Goal: Task Accomplishment & Management: Complete application form

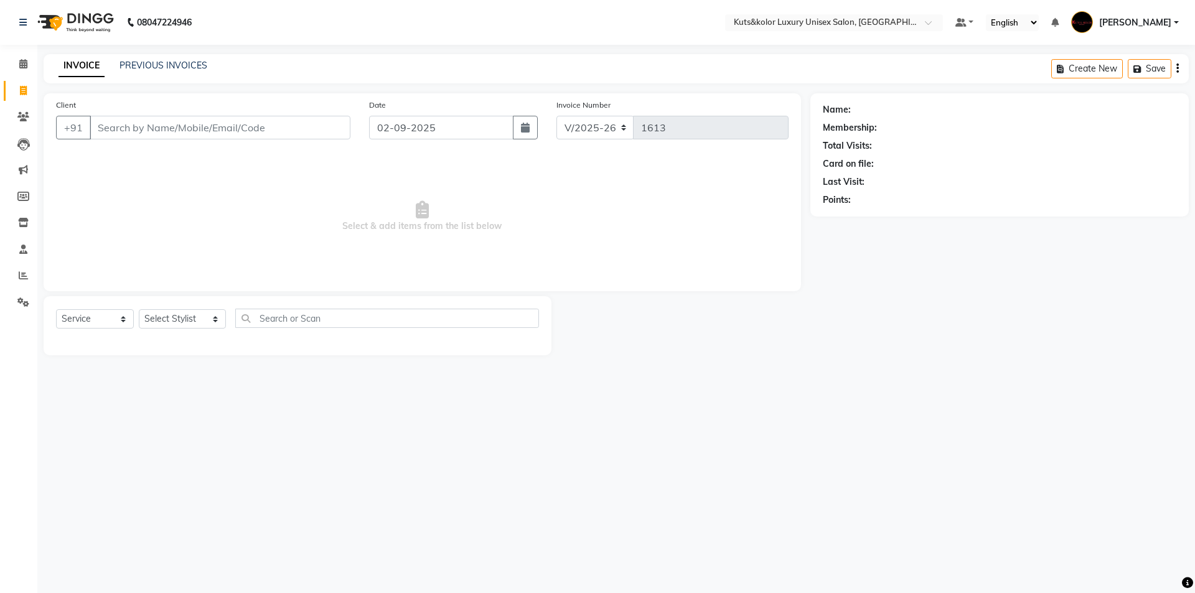
select select "7374"
select select "service"
click at [141, 62] on link "PREVIOUS INVOICES" at bounding box center [163, 65] width 88 height 11
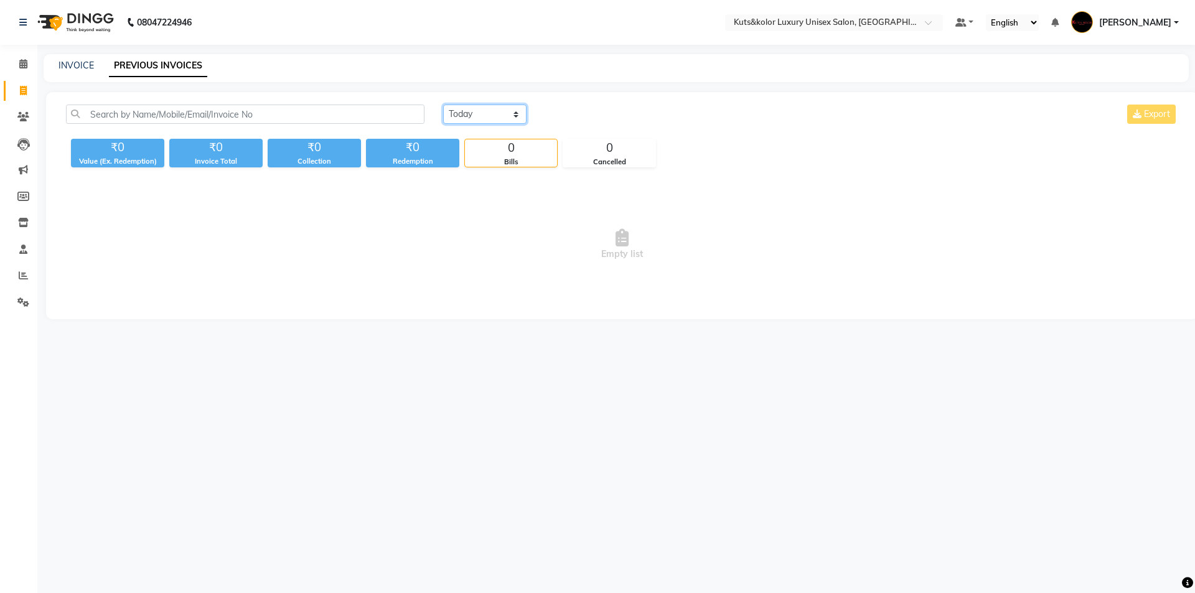
click at [517, 119] on select "[DATE] [DATE] Custom Range" at bounding box center [484, 114] width 83 height 19
select select "[DATE]"
click at [443, 105] on select "[DATE] [DATE] Custom Range" at bounding box center [484, 114] width 83 height 19
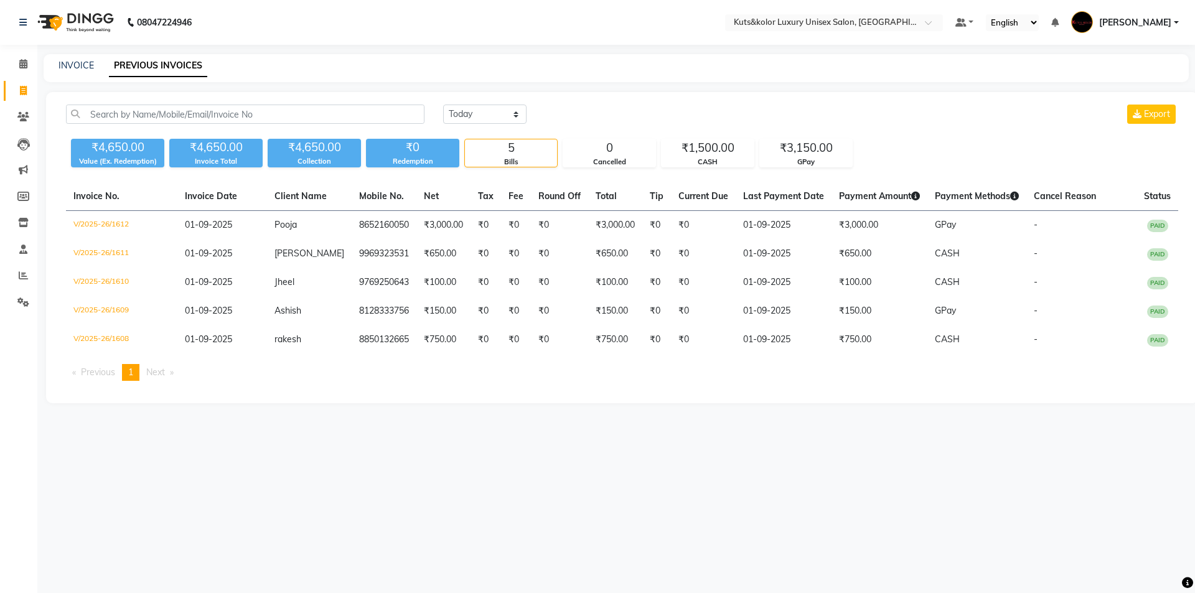
click at [76, 75] on div "INVOICE PREVIOUS INVOICES" at bounding box center [616, 68] width 1145 height 28
click at [80, 63] on link "INVOICE" at bounding box center [75, 65] width 35 height 11
select select "7374"
select select "service"
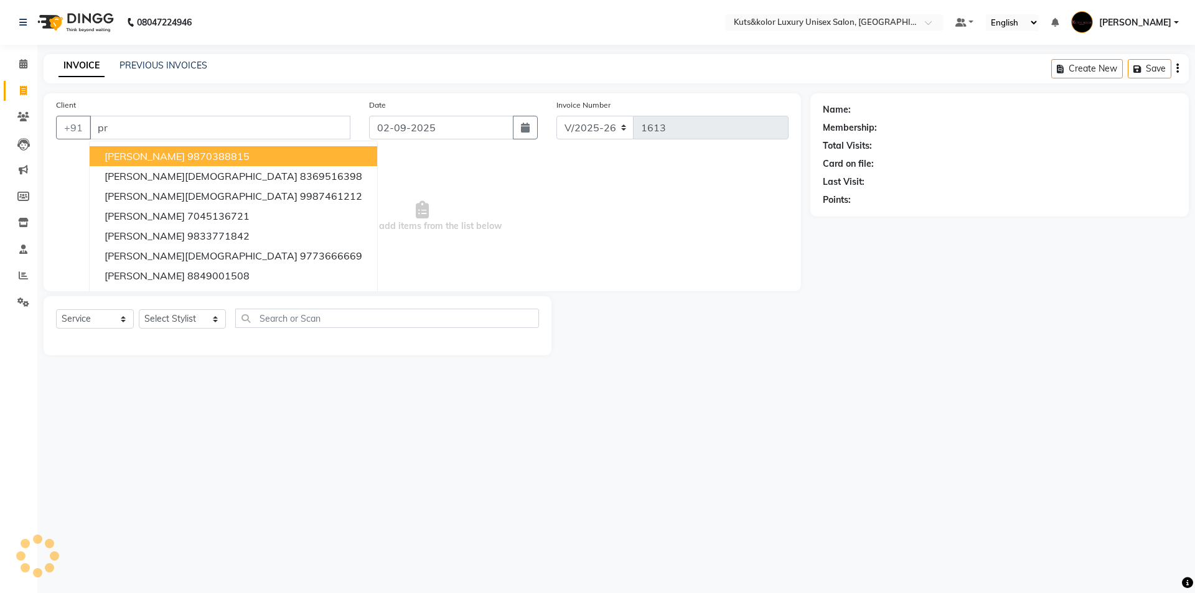
type input "p"
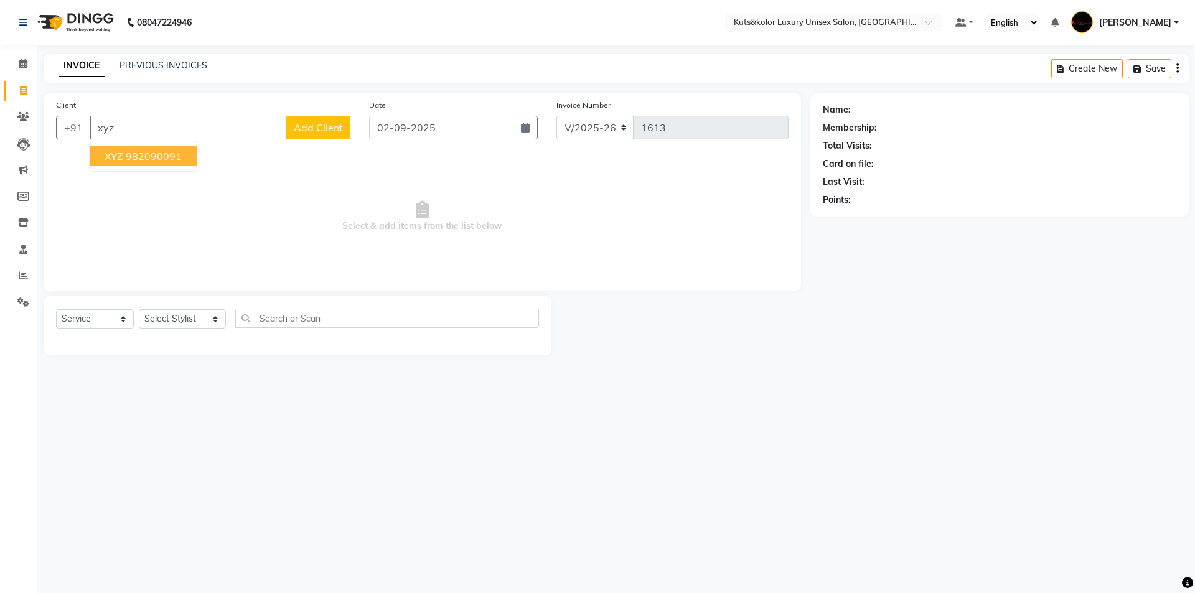
click at [118, 161] on span "XYZ" at bounding box center [114, 156] width 19 height 12
type input "982090091"
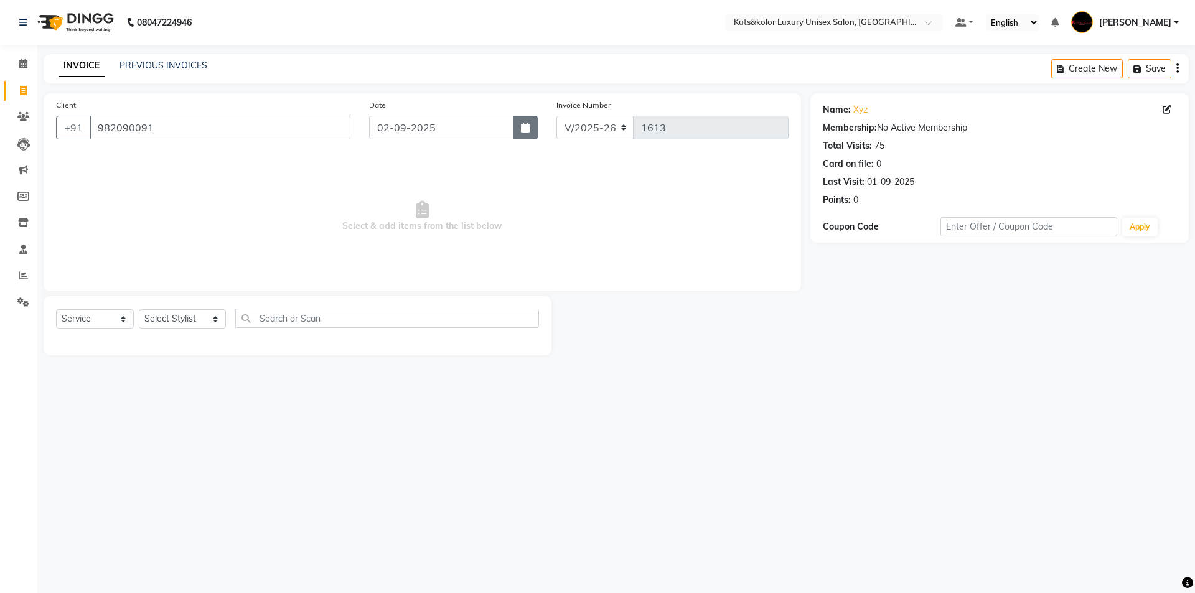
click at [522, 128] on icon "button" at bounding box center [525, 128] width 9 height 10
select select "9"
select select "2025"
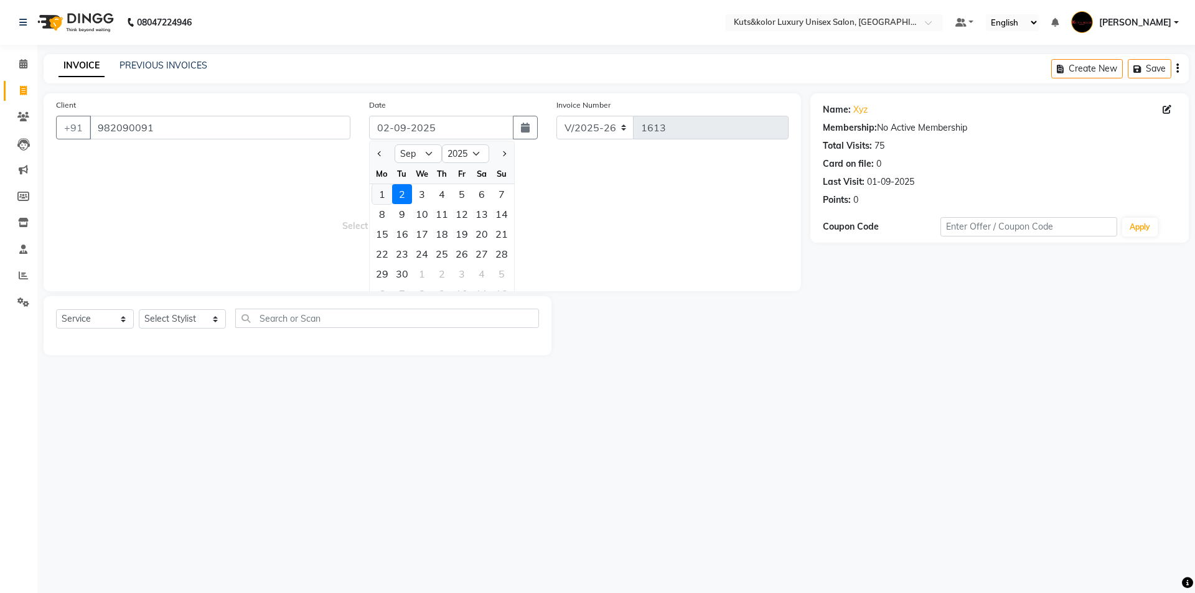
click at [389, 193] on div "1" at bounding box center [382, 194] width 20 height 20
type input "01-09-2025"
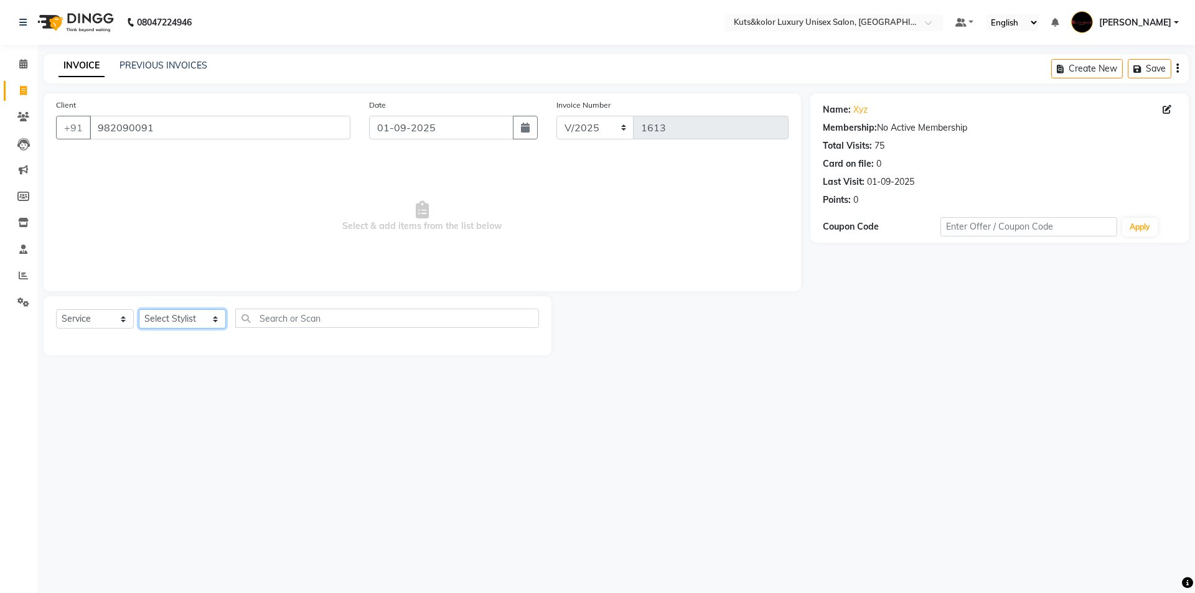
click at [209, 322] on select "Select Stylist aman [PERSON_NAME] beautiction [PERSON_NAME] [PERSON_NAME] (nail…" at bounding box center [182, 318] width 87 height 19
select select "68550"
click at [139, 309] on select "Select Stylist aman [PERSON_NAME] beautiction [PERSON_NAME] [PERSON_NAME] (nail…" at bounding box center [182, 318] width 87 height 19
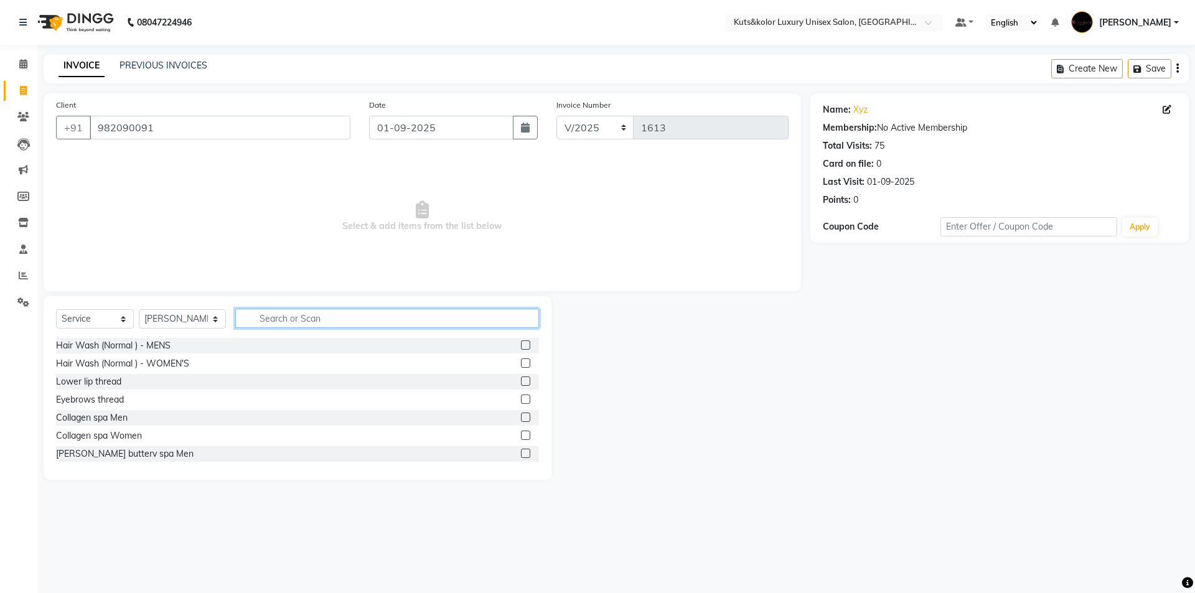
click at [303, 320] on input "text" at bounding box center [387, 318] width 304 height 19
type input "sty"
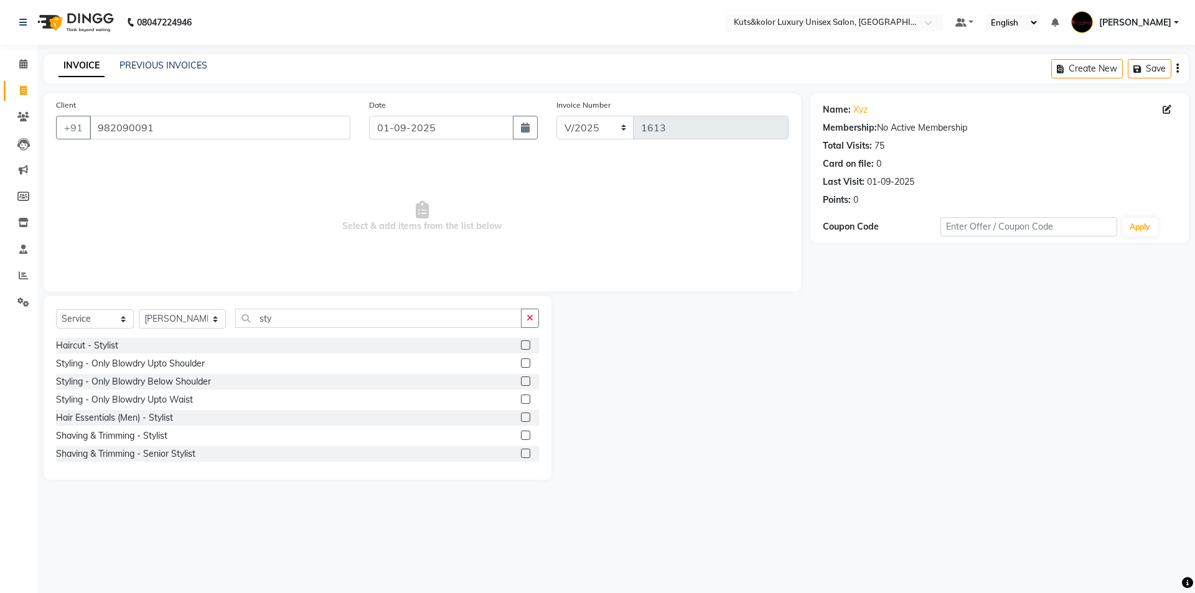
click at [521, 396] on label at bounding box center [525, 398] width 9 height 9
click at [521, 396] on input "checkbox" at bounding box center [525, 400] width 8 height 8
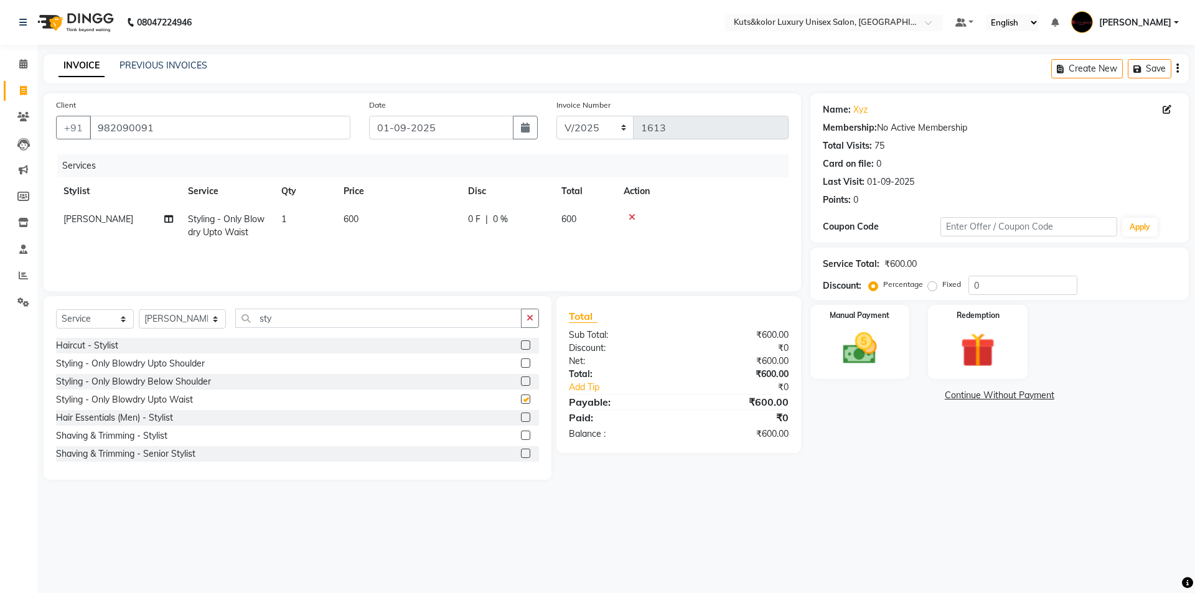
checkbox input "false"
click at [379, 213] on td "600" at bounding box center [398, 225] width 124 height 41
select select "68550"
click at [444, 221] on input "600" at bounding box center [456, 222] width 109 height 19
type input "6"
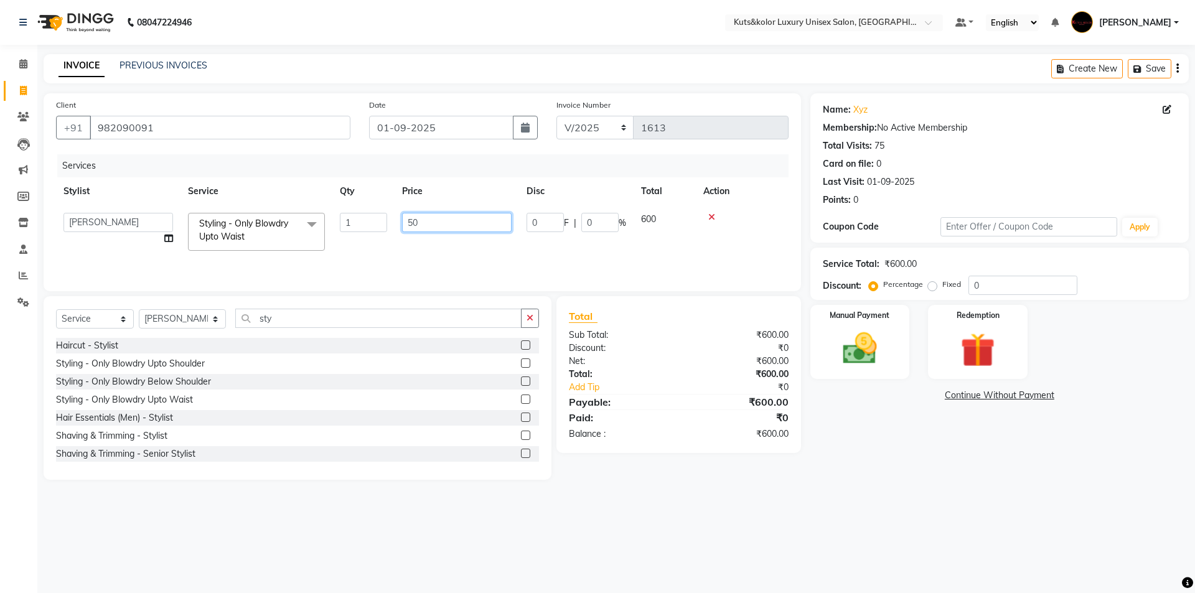
type input "500"
click at [856, 353] on img at bounding box center [860, 348] width 58 height 41
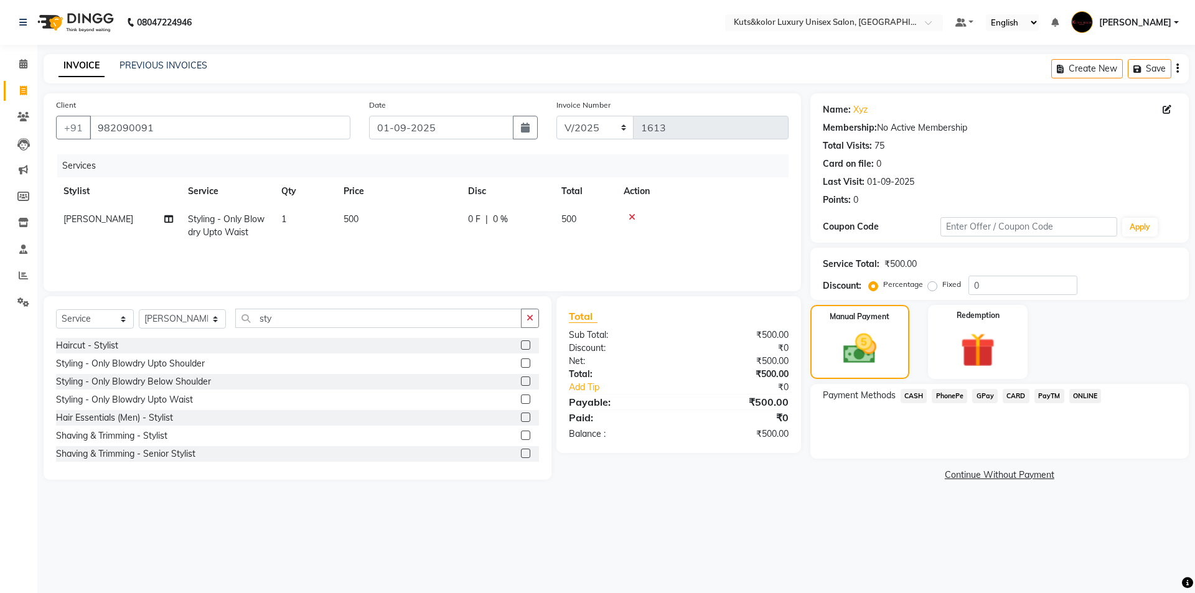
click at [921, 394] on span "CASH" at bounding box center [913, 396] width 27 height 14
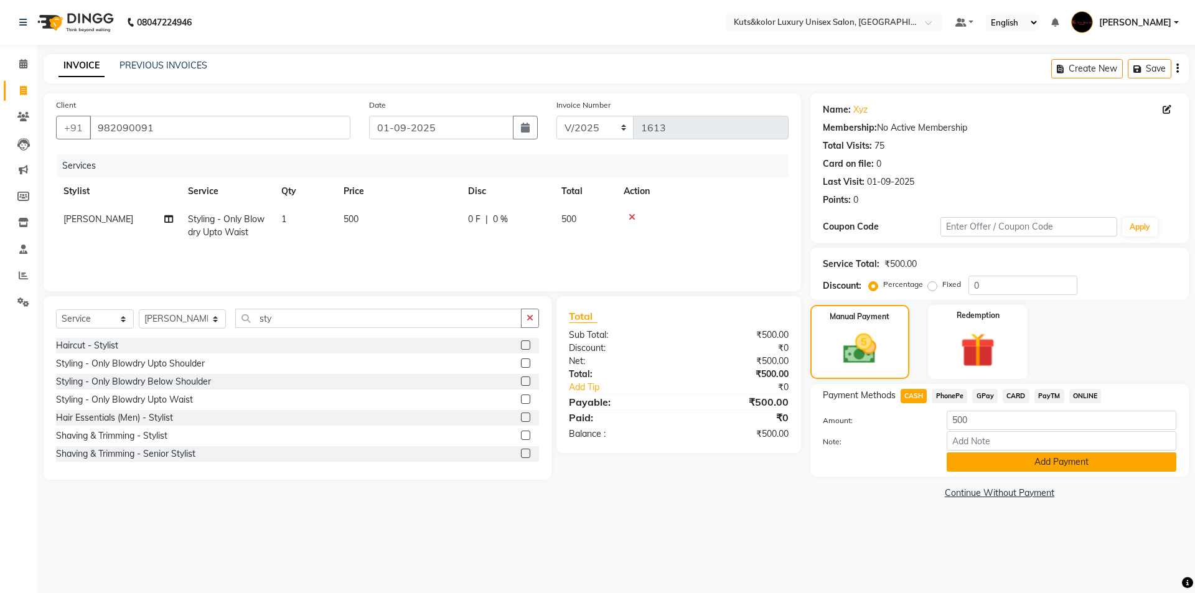
click at [1013, 458] on button "Add Payment" at bounding box center [1061, 461] width 230 height 19
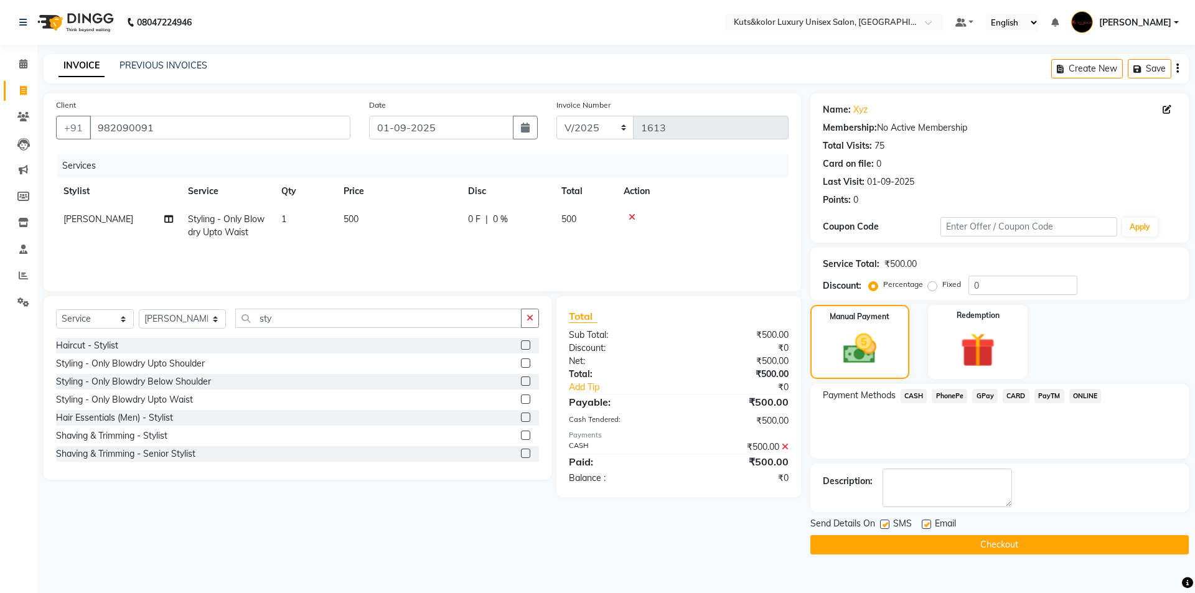
drag, startPoint x: 882, startPoint y: 523, endPoint x: 894, endPoint y: 548, distance: 27.8
click at [882, 523] on label at bounding box center [884, 523] width 9 height 9
click at [882, 523] on input "checkbox" at bounding box center [884, 525] width 8 height 8
checkbox input "false"
click at [908, 549] on button "Checkout" at bounding box center [999, 544] width 378 height 19
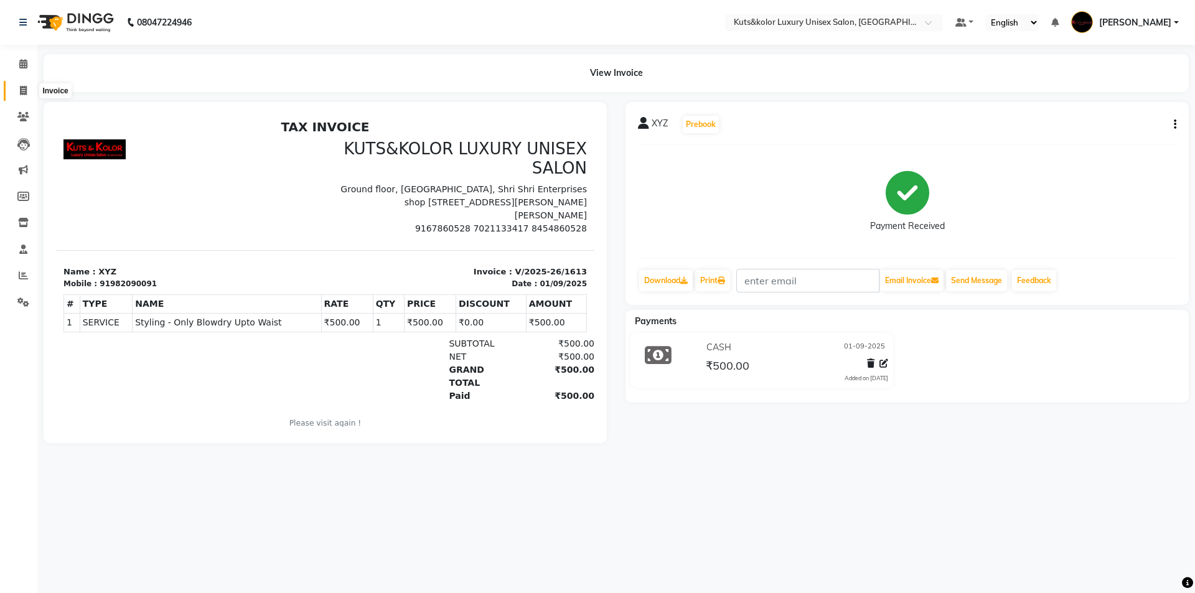
click at [29, 91] on span at bounding box center [23, 91] width 22 height 14
select select "7374"
select select "service"
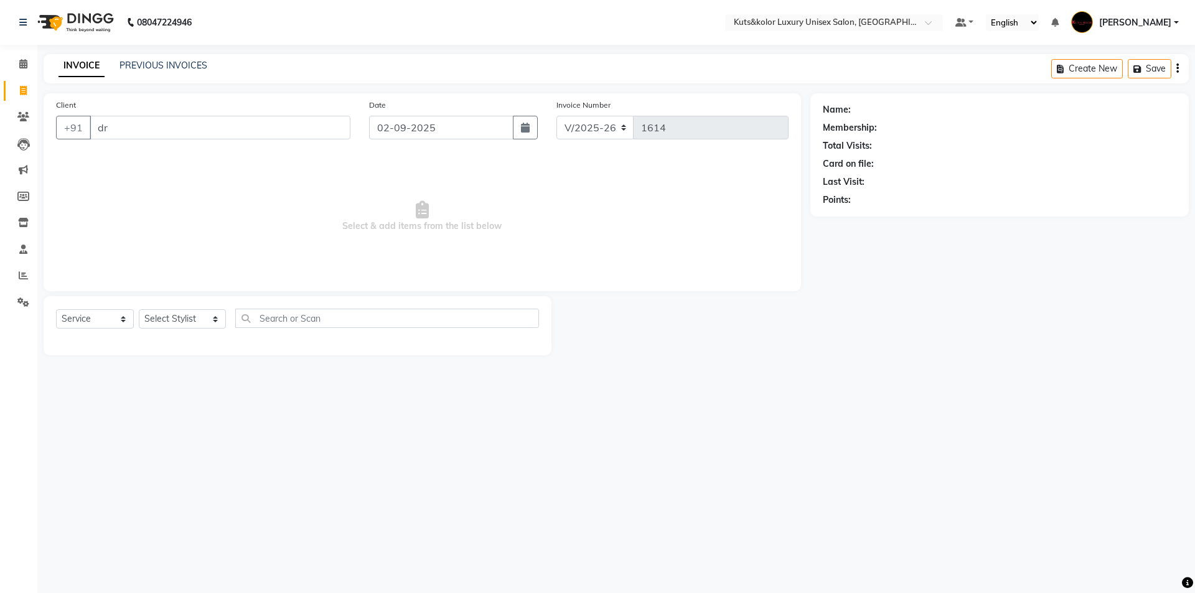
type input "d"
click at [139, 153] on ngb-highlight "982090091" at bounding box center [154, 156] width 56 height 12
type input "982090091"
click at [527, 126] on icon "button" at bounding box center [525, 128] width 9 height 10
select select "9"
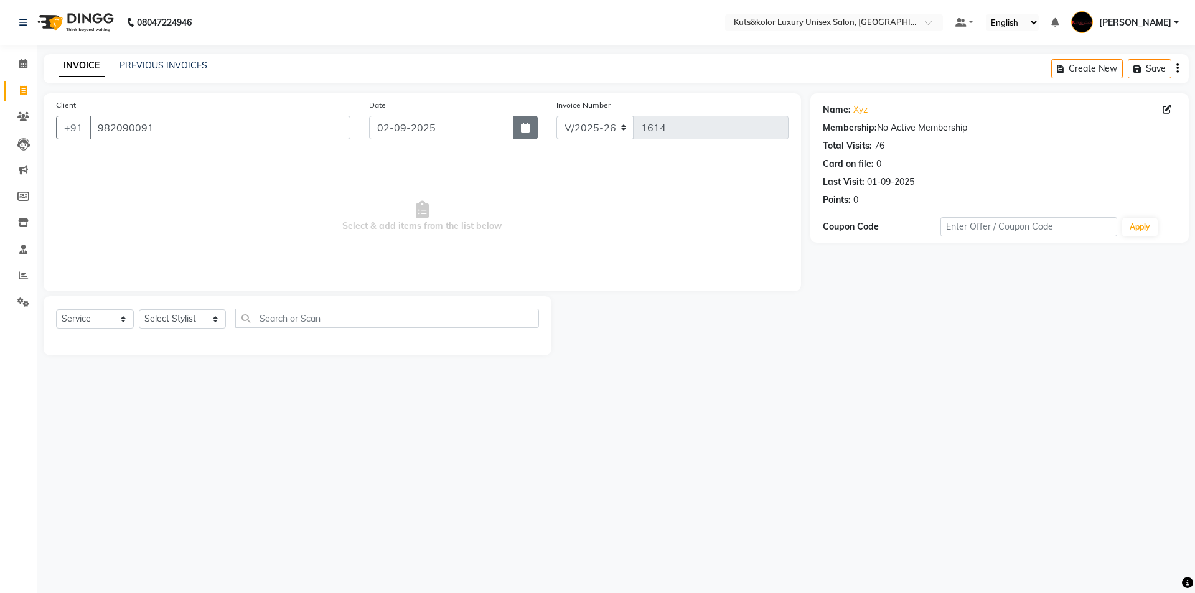
select select "2025"
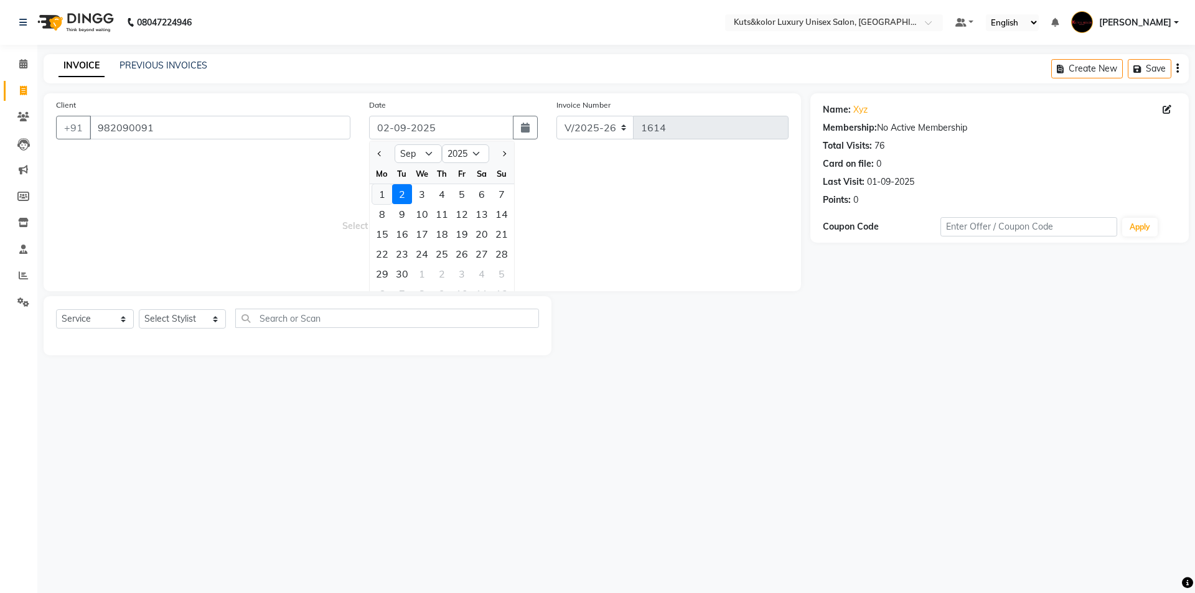
click at [381, 197] on div "1" at bounding box center [382, 194] width 20 height 20
type input "01-09-2025"
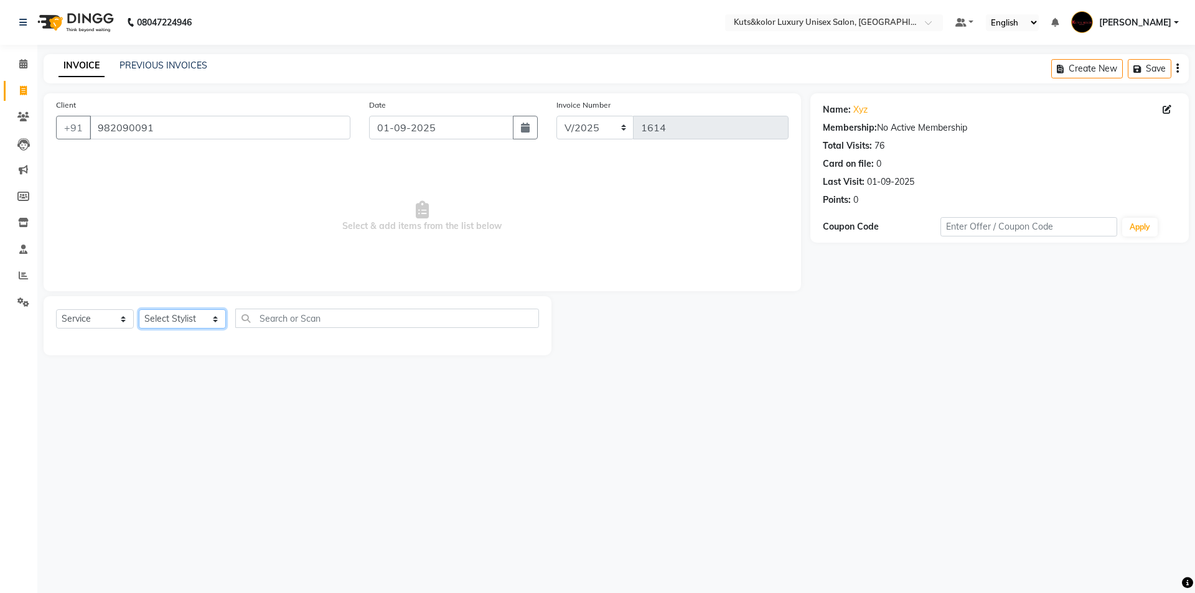
click at [205, 325] on select "Select Stylist aman [PERSON_NAME] beautiction [PERSON_NAME] [PERSON_NAME] (nail…" at bounding box center [182, 318] width 87 height 19
select select "67688"
click at [139, 309] on select "Select Stylist aman [PERSON_NAME] beautiction [PERSON_NAME] [PERSON_NAME] (nail…" at bounding box center [182, 318] width 87 height 19
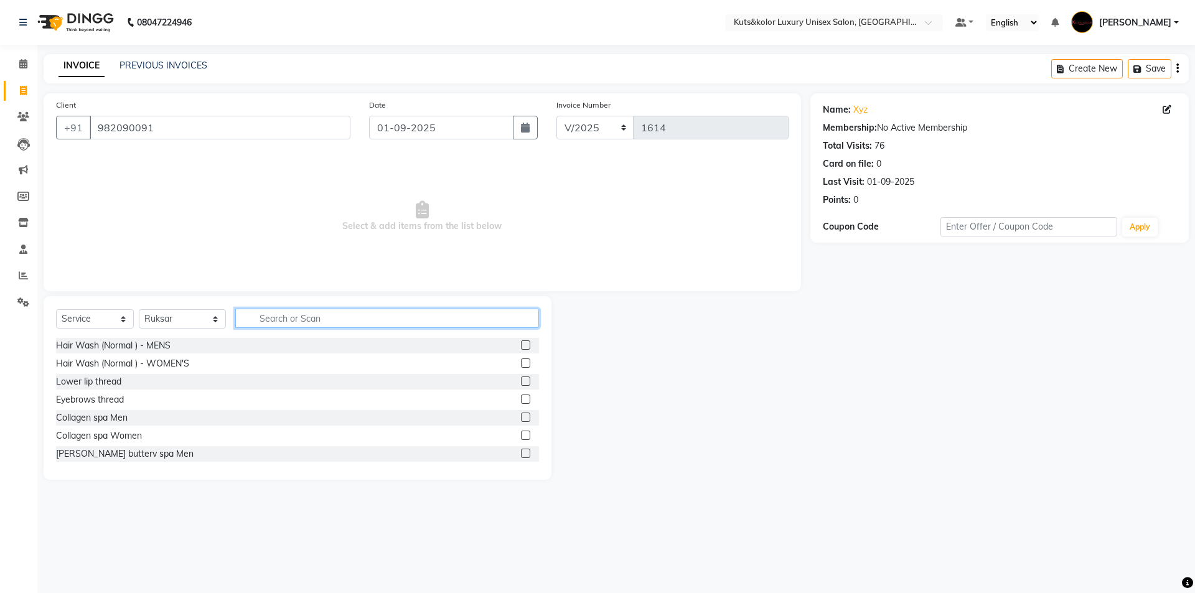
click at [286, 325] on input "text" at bounding box center [387, 318] width 304 height 19
type input "was"
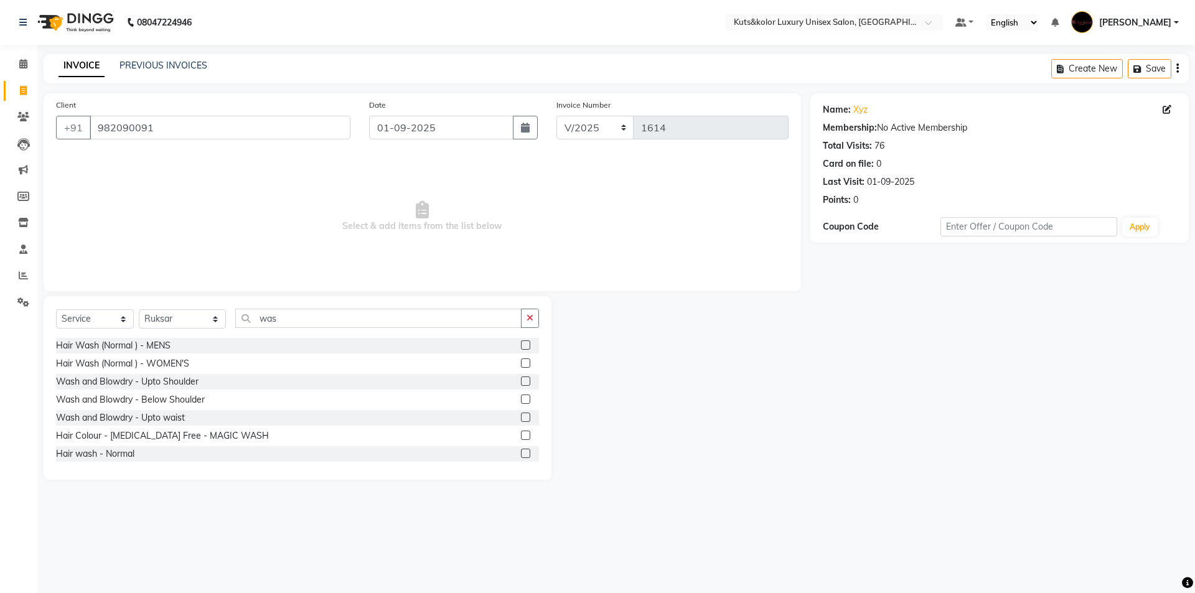
click at [521, 360] on label at bounding box center [525, 362] width 9 height 9
click at [521, 360] on input "checkbox" at bounding box center [525, 364] width 8 height 8
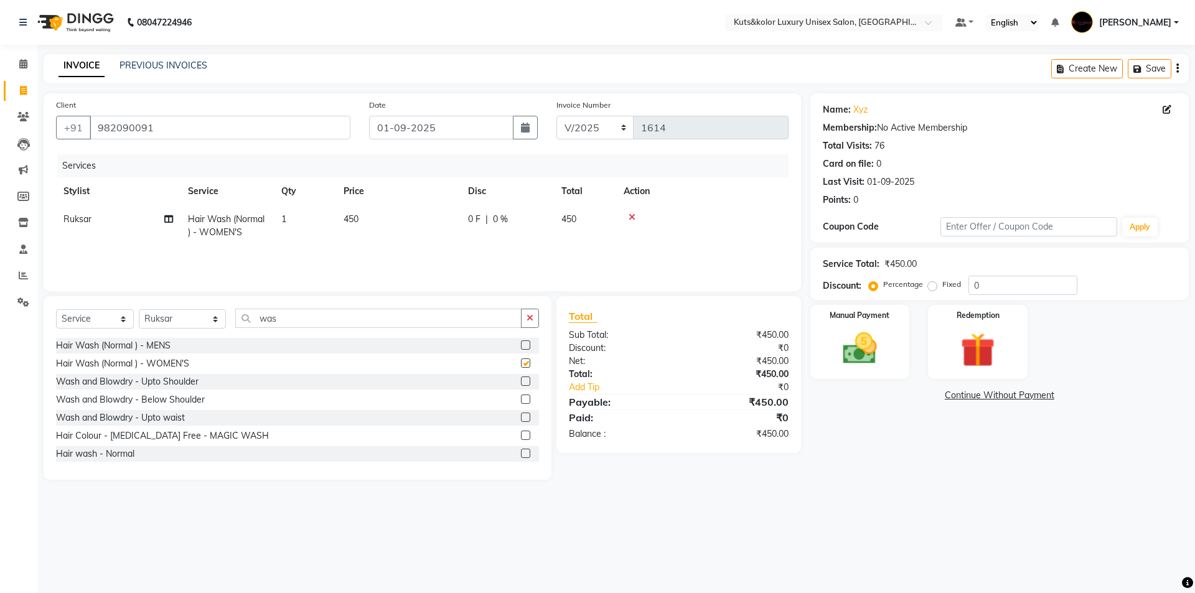
checkbox input "false"
click at [395, 223] on td "450" at bounding box center [398, 225] width 124 height 41
select select "67688"
click at [424, 225] on input "450" at bounding box center [456, 222] width 109 height 19
type input "400"
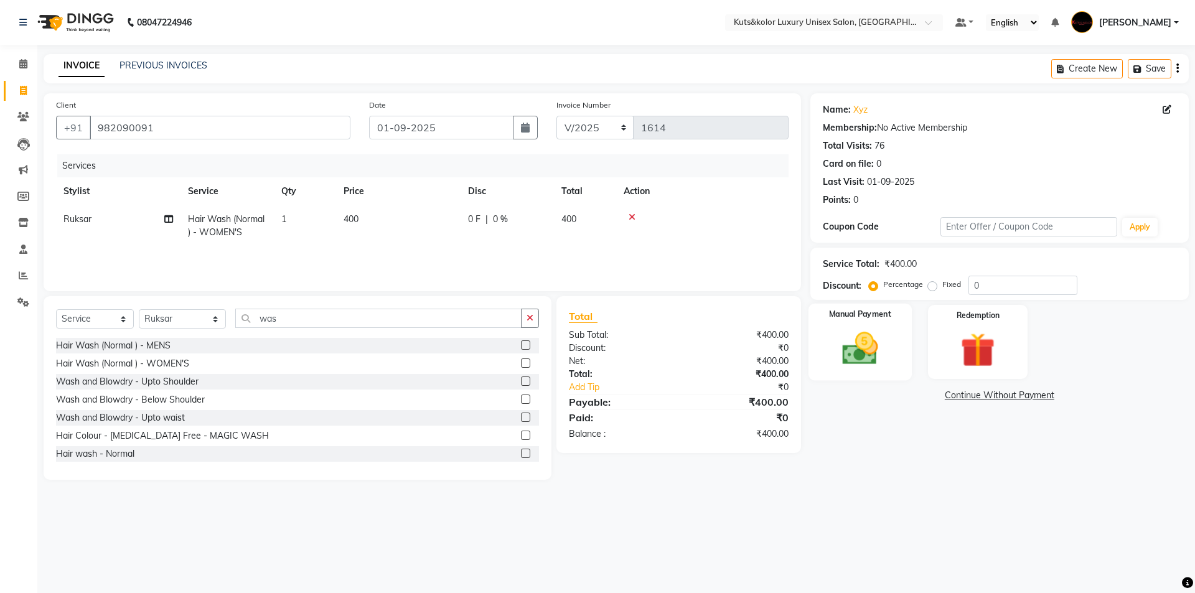
click at [877, 353] on img at bounding box center [860, 348] width 58 height 41
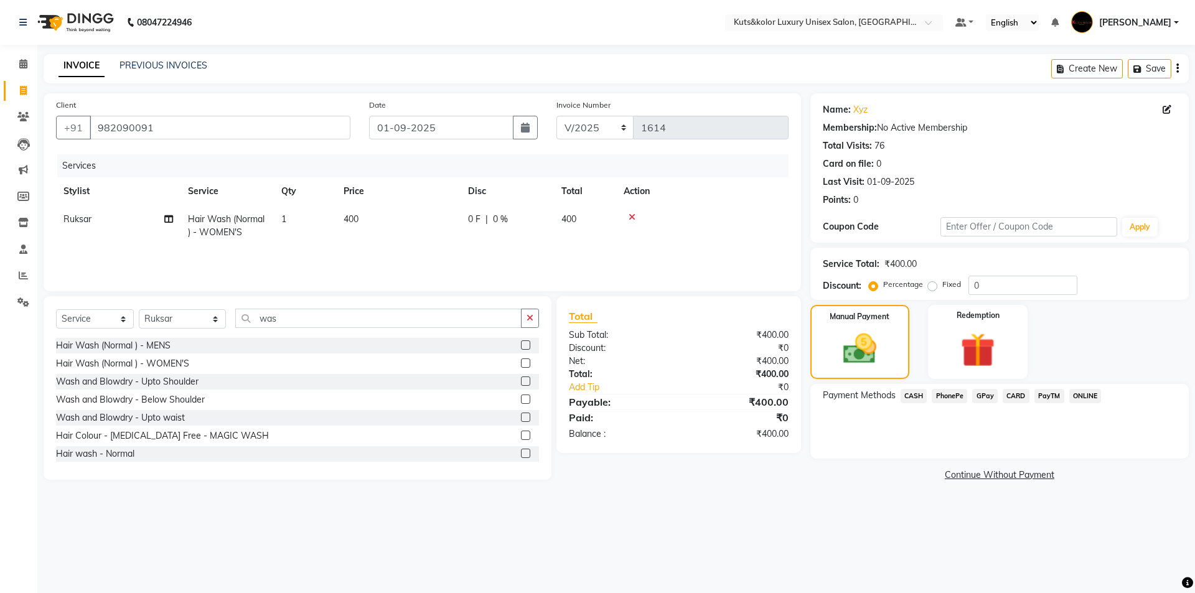
click at [989, 397] on span "GPay" at bounding box center [985, 396] width 26 height 14
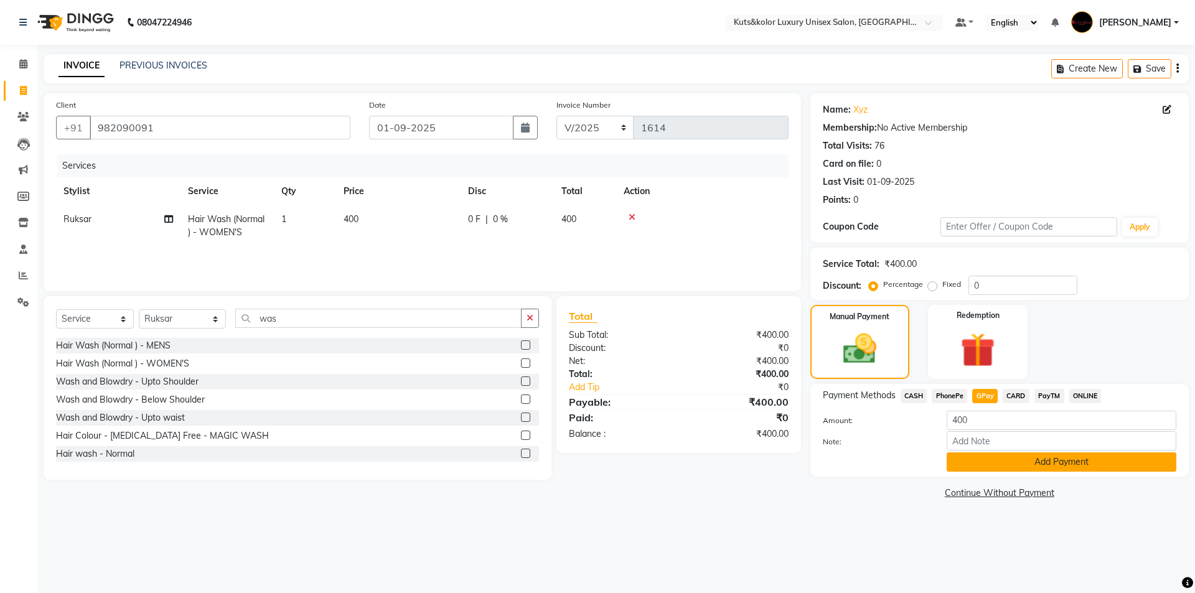
click at [976, 468] on button "Add Payment" at bounding box center [1061, 461] width 230 height 19
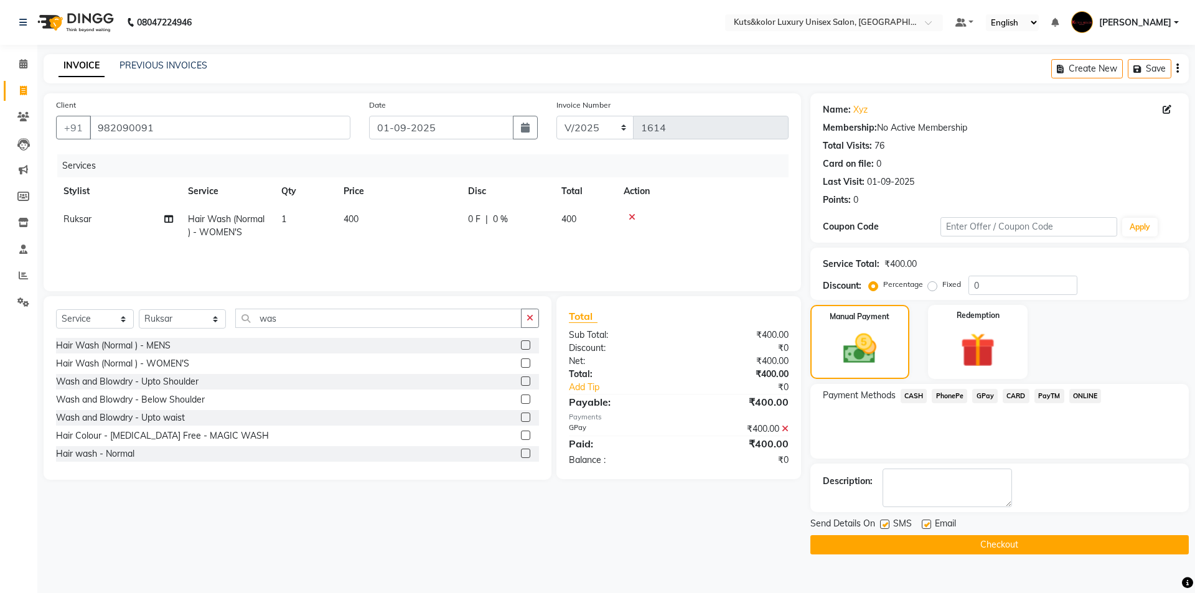
click at [884, 524] on label at bounding box center [884, 523] width 9 height 9
click at [884, 524] on input "checkbox" at bounding box center [884, 525] width 8 height 8
checkbox input "false"
click at [878, 540] on button "Checkout" at bounding box center [999, 544] width 378 height 19
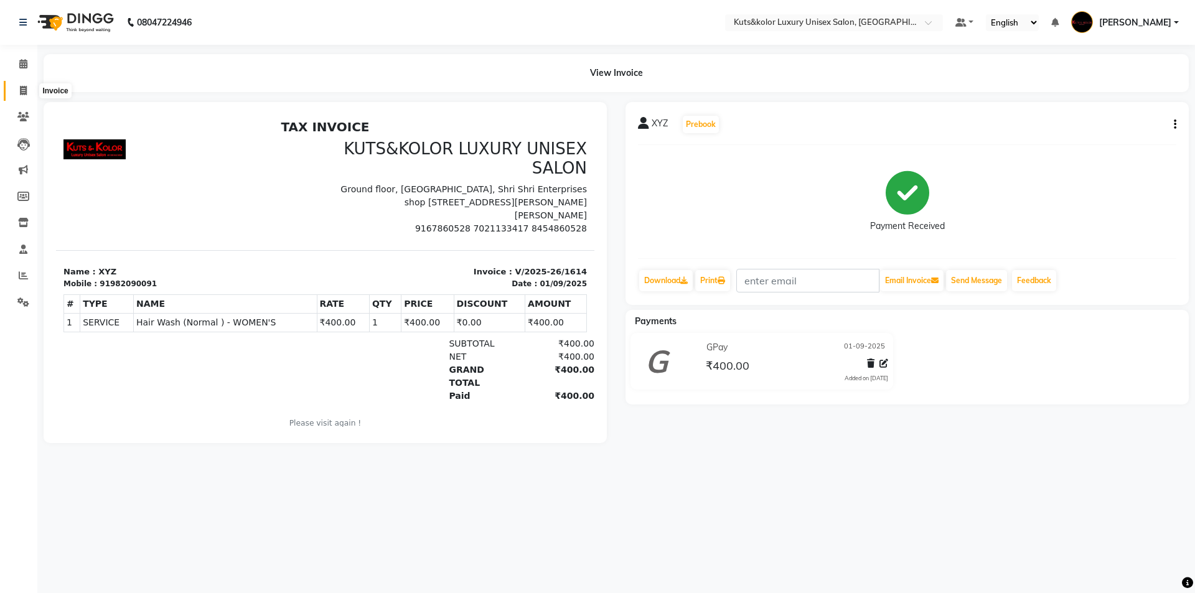
click at [30, 90] on span at bounding box center [23, 91] width 22 height 14
select select "service"
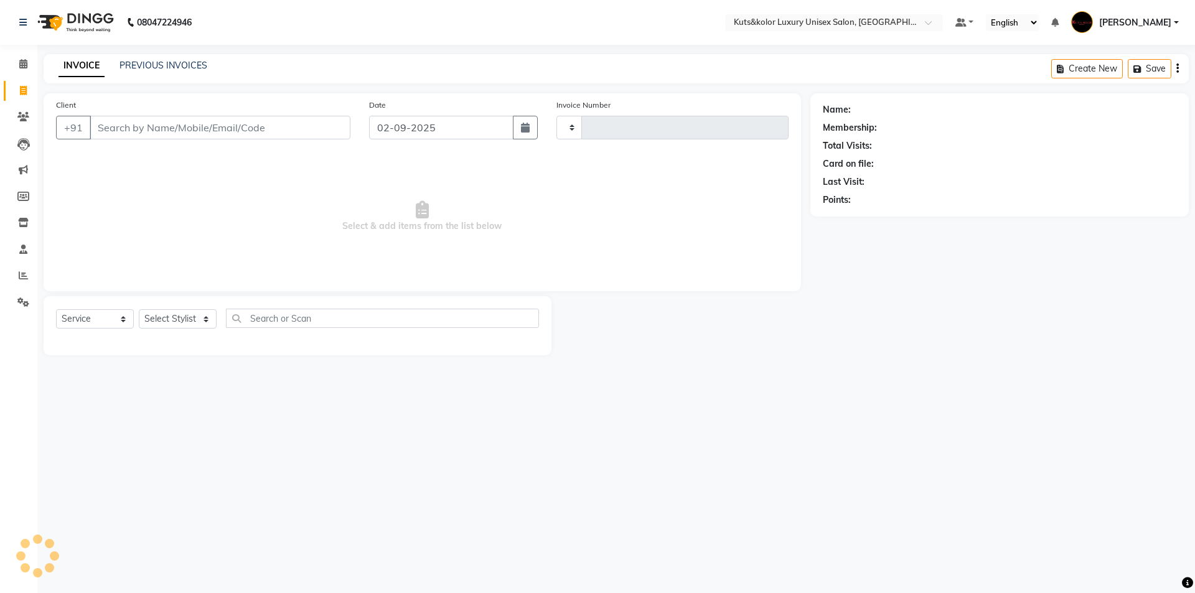
type input "1615"
select select "7374"
click at [136, 119] on input "Client" at bounding box center [220, 128] width 261 height 24
type input "9049627387"
click at [311, 129] on span "Add Client" at bounding box center [318, 127] width 49 height 12
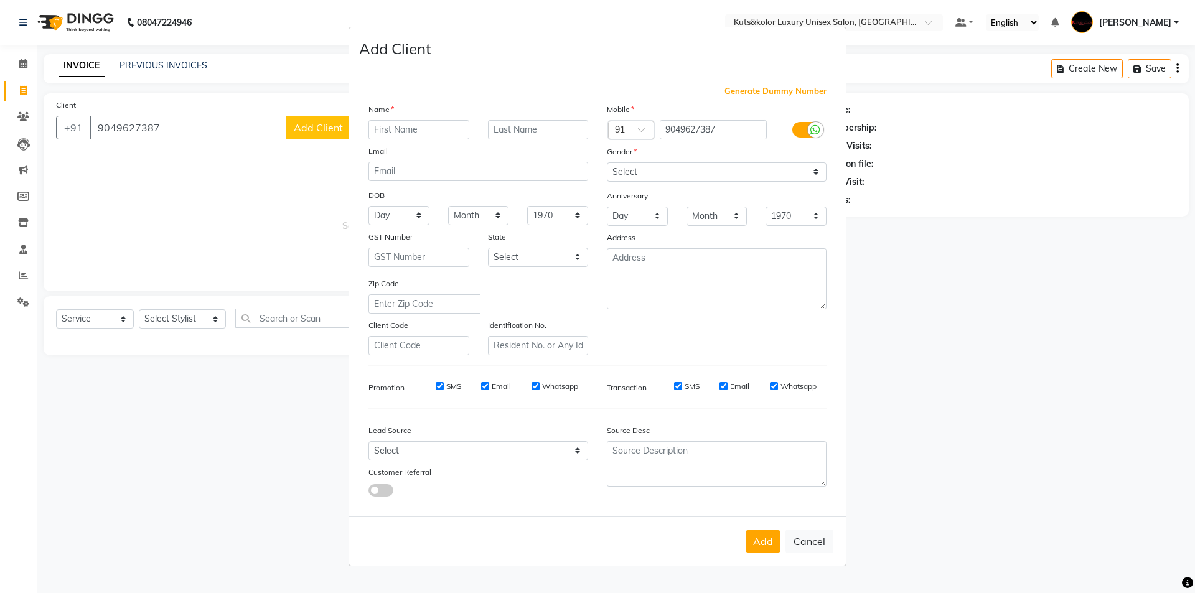
click at [406, 138] on input "text" at bounding box center [418, 129] width 101 height 19
type input "[PERSON_NAME]"
click at [811, 171] on select "Select [DEMOGRAPHIC_DATA] [DEMOGRAPHIC_DATA] Other Prefer Not To Say" at bounding box center [717, 171] width 220 height 19
select select "[DEMOGRAPHIC_DATA]"
click at [607, 162] on select "Select [DEMOGRAPHIC_DATA] [DEMOGRAPHIC_DATA] Other Prefer Not To Say" at bounding box center [717, 171] width 220 height 19
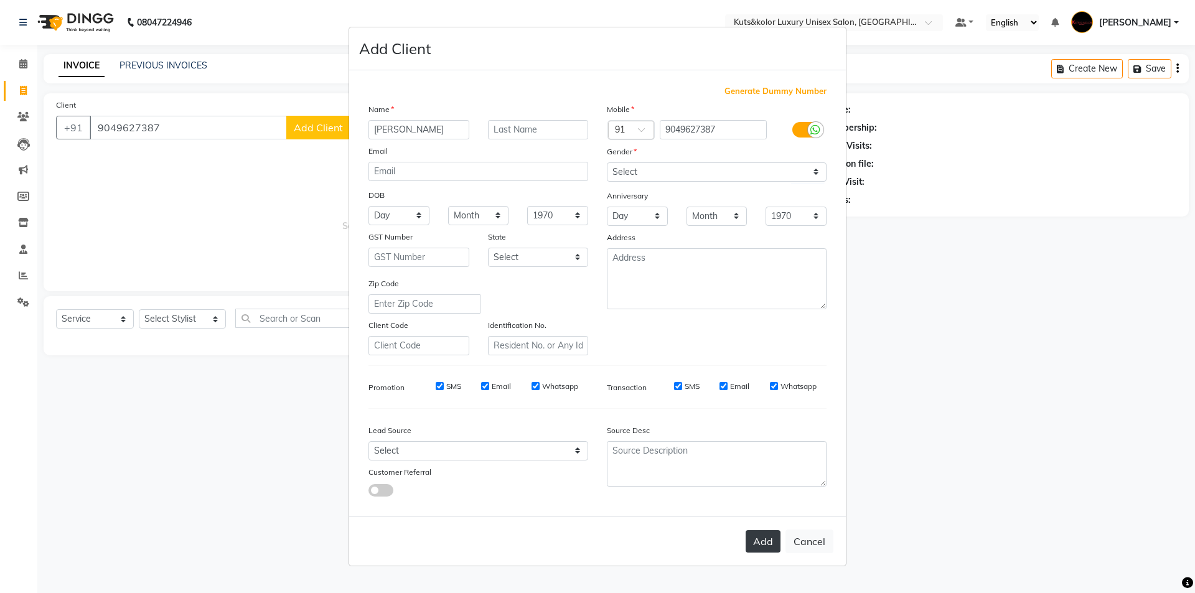
click at [761, 546] on button "Add" at bounding box center [762, 541] width 35 height 22
select select
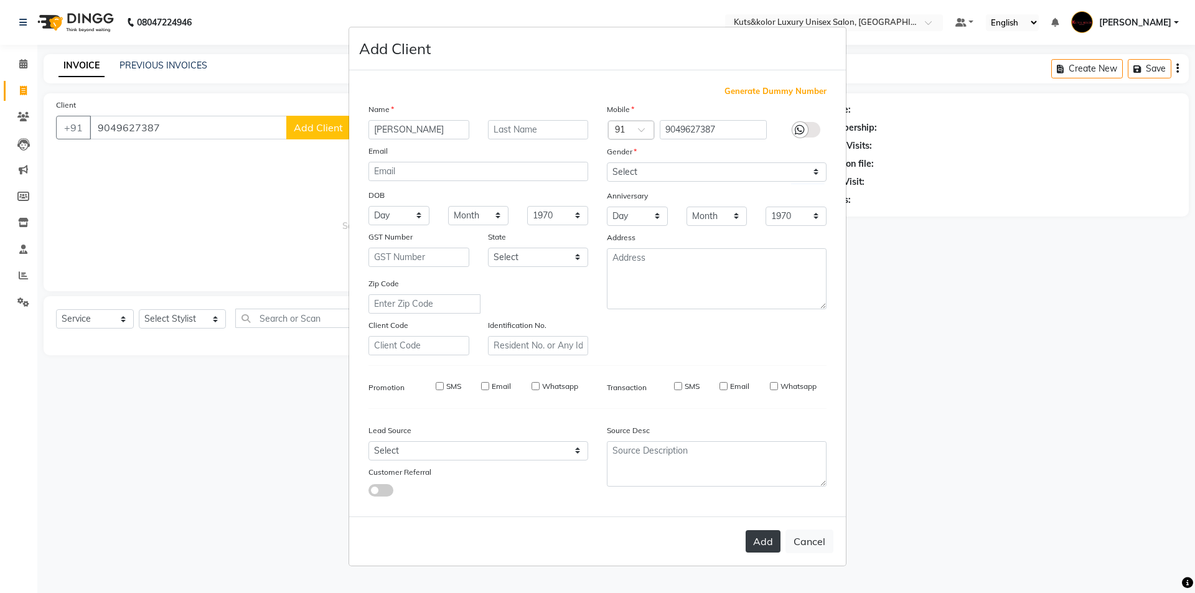
select select
checkbox input "false"
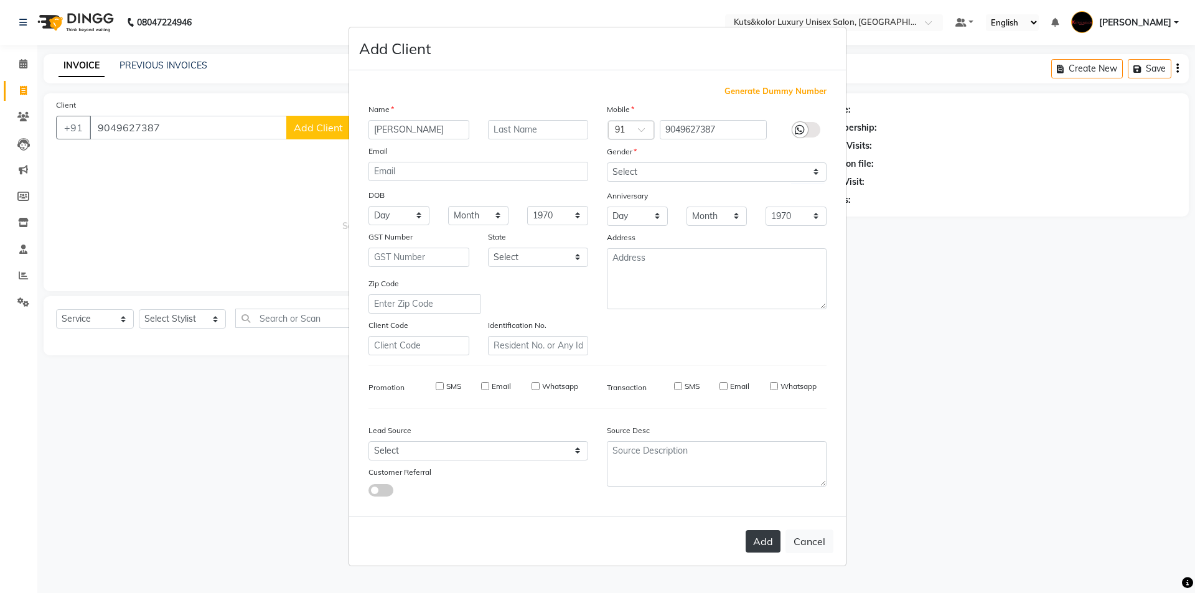
checkbox input "false"
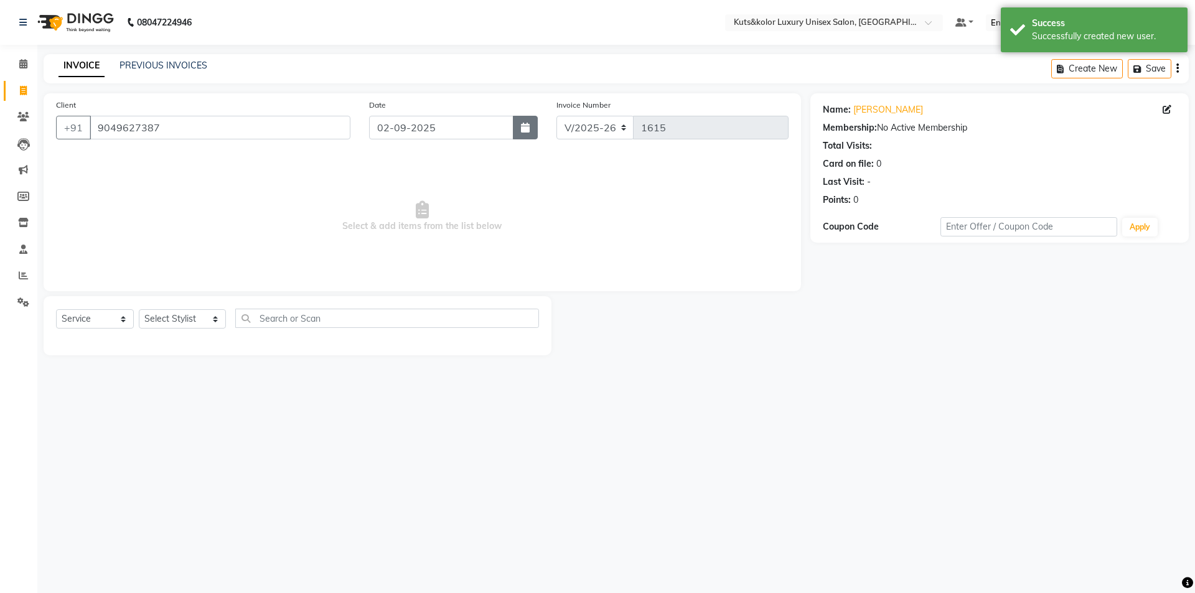
click at [535, 124] on button "button" at bounding box center [525, 128] width 25 height 24
select select "9"
select select "2025"
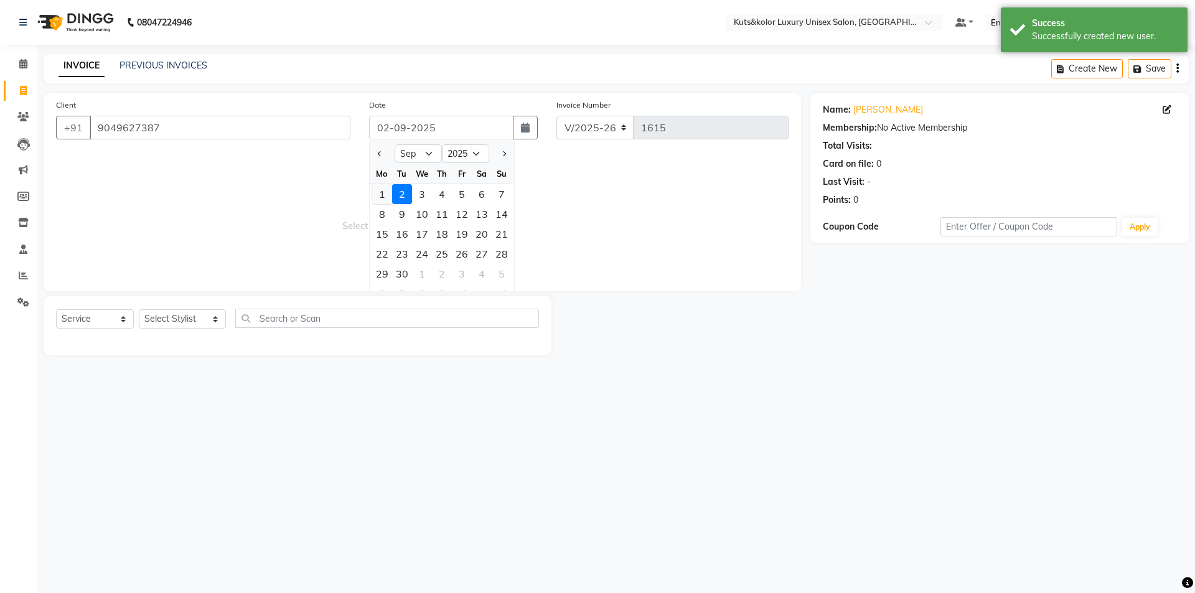
click at [382, 195] on div "1" at bounding box center [382, 194] width 20 height 20
type input "01-09-2025"
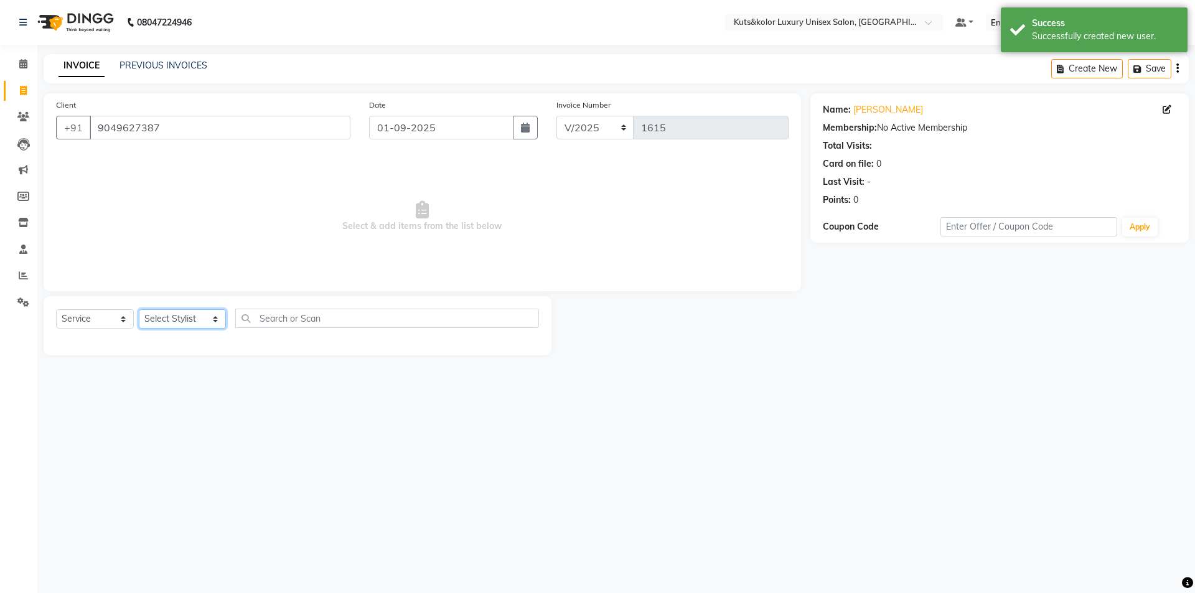
click at [206, 311] on select "Select Stylist aman [PERSON_NAME] beautiction [PERSON_NAME] [PERSON_NAME] (nail…" at bounding box center [182, 318] width 87 height 19
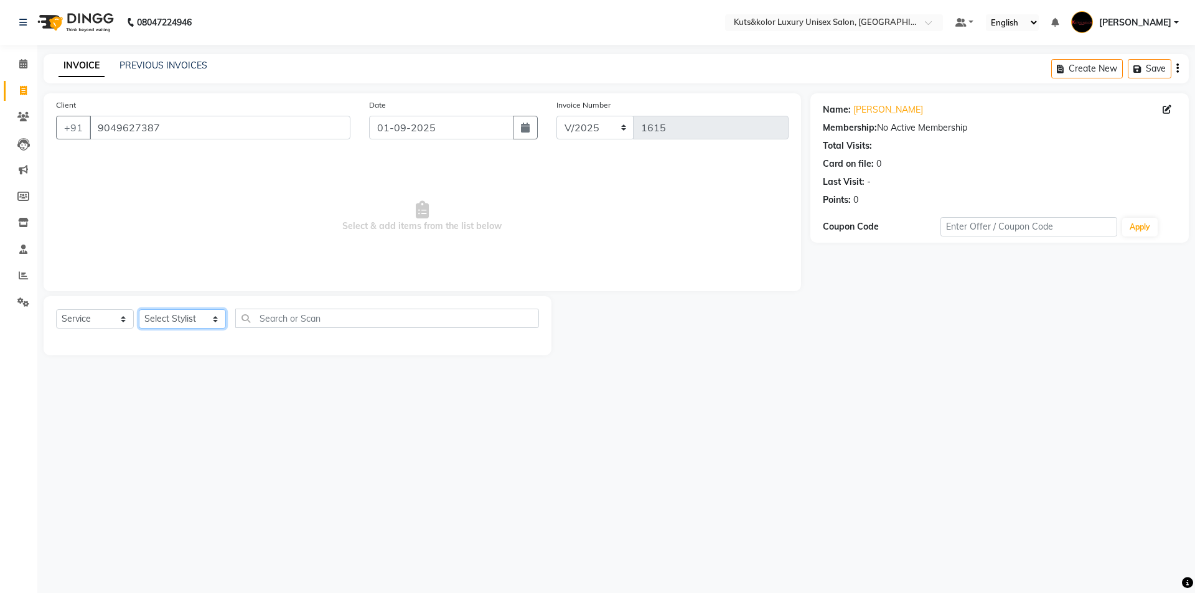
select select "67688"
click at [139, 309] on select "Select Stylist aman [PERSON_NAME] beautiction [PERSON_NAME] [PERSON_NAME] (nail…" at bounding box center [182, 318] width 87 height 19
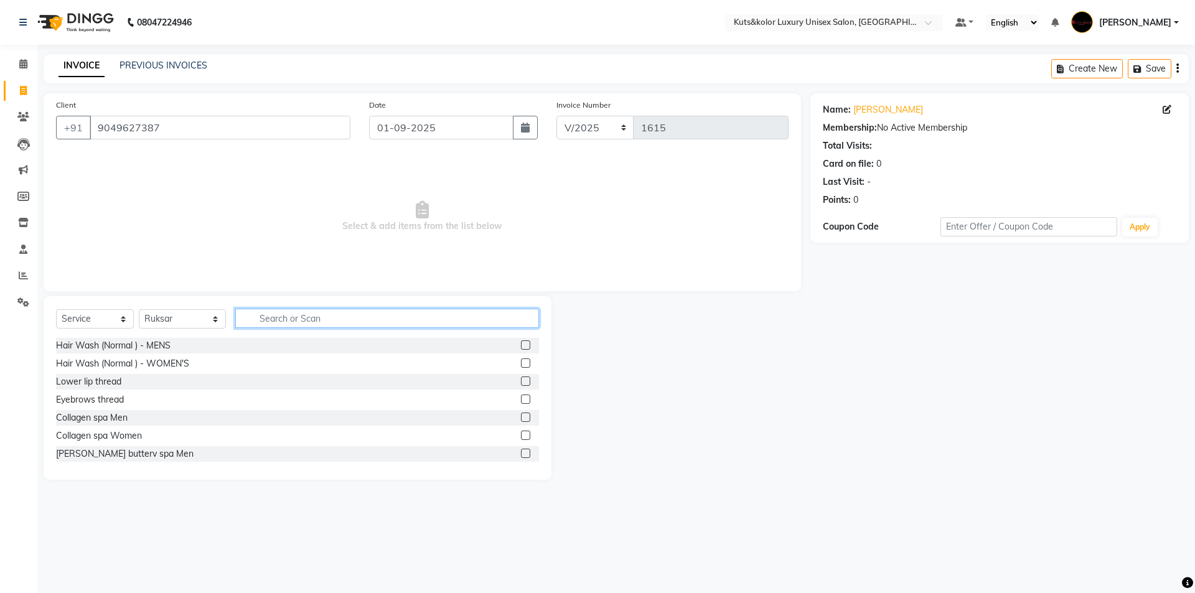
click at [302, 320] on input "text" at bounding box center [387, 318] width 304 height 19
type input "roo"
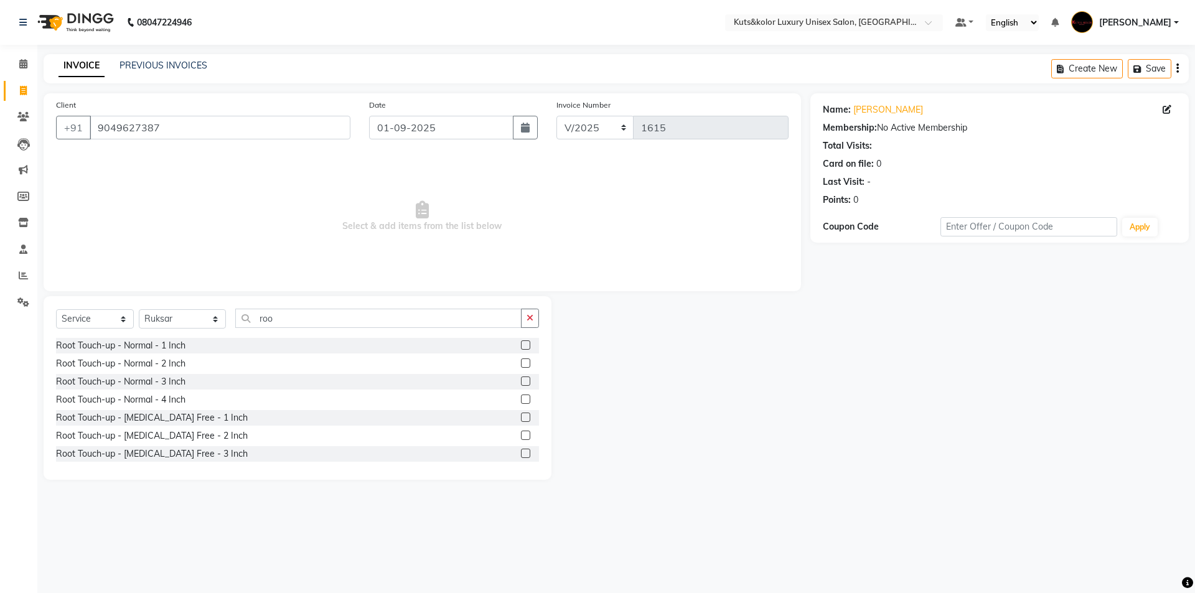
click at [521, 365] on label at bounding box center [525, 362] width 9 height 9
click at [521, 365] on input "checkbox" at bounding box center [525, 364] width 8 height 8
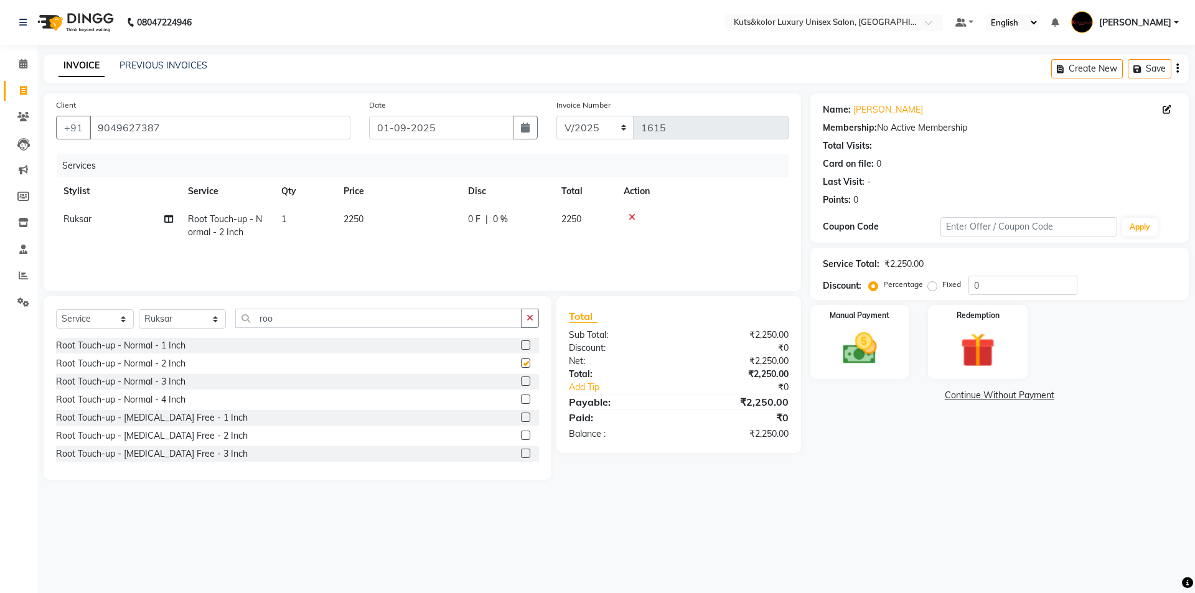
checkbox input "false"
click at [366, 219] on td "2250" at bounding box center [398, 225] width 124 height 41
select select "67688"
click at [445, 221] on input "2250" at bounding box center [456, 222] width 109 height 19
type input "2"
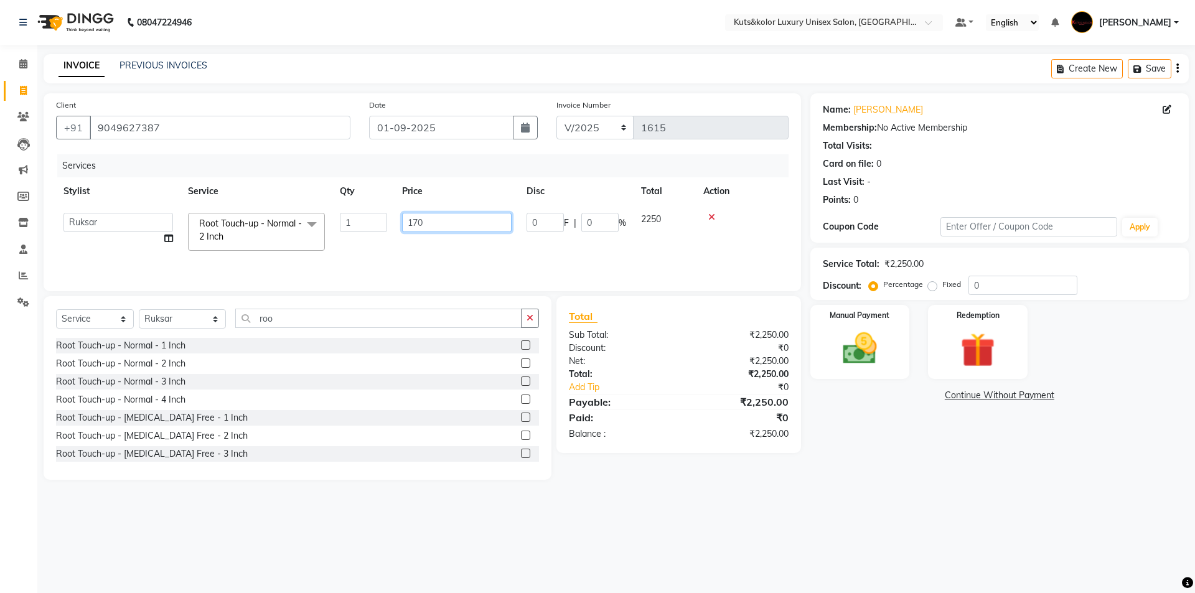
type input "1700"
click at [875, 363] on img at bounding box center [860, 348] width 58 height 41
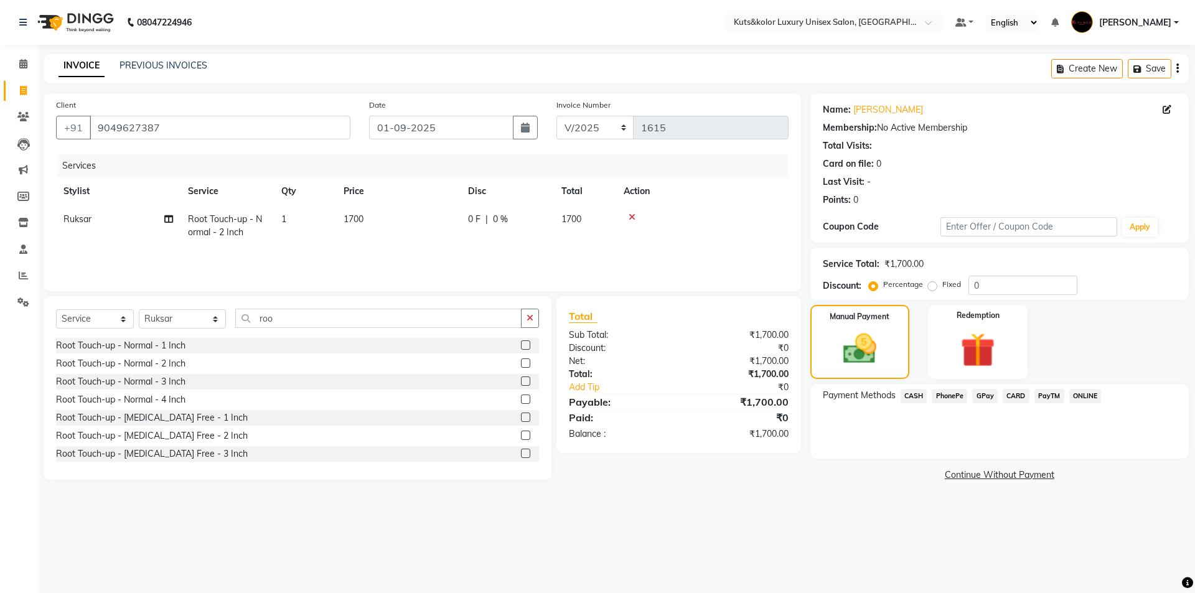
drag, startPoint x: 985, startPoint y: 392, endPoint x: 989, endPoint y: 408, distance: 15.9
click at [987, 397] on span "GPay" at bounding box center [985, 396] width 26 height 14
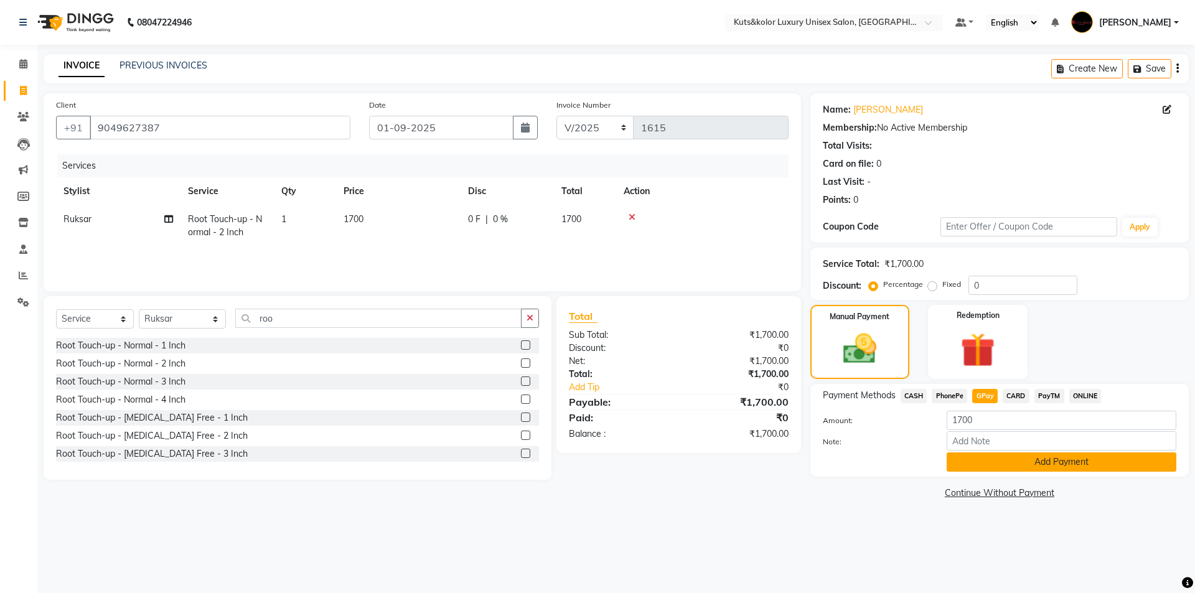
click at [987, 463] on button "Add Payment" at bounding box center [1061, 461] width 230 height 19
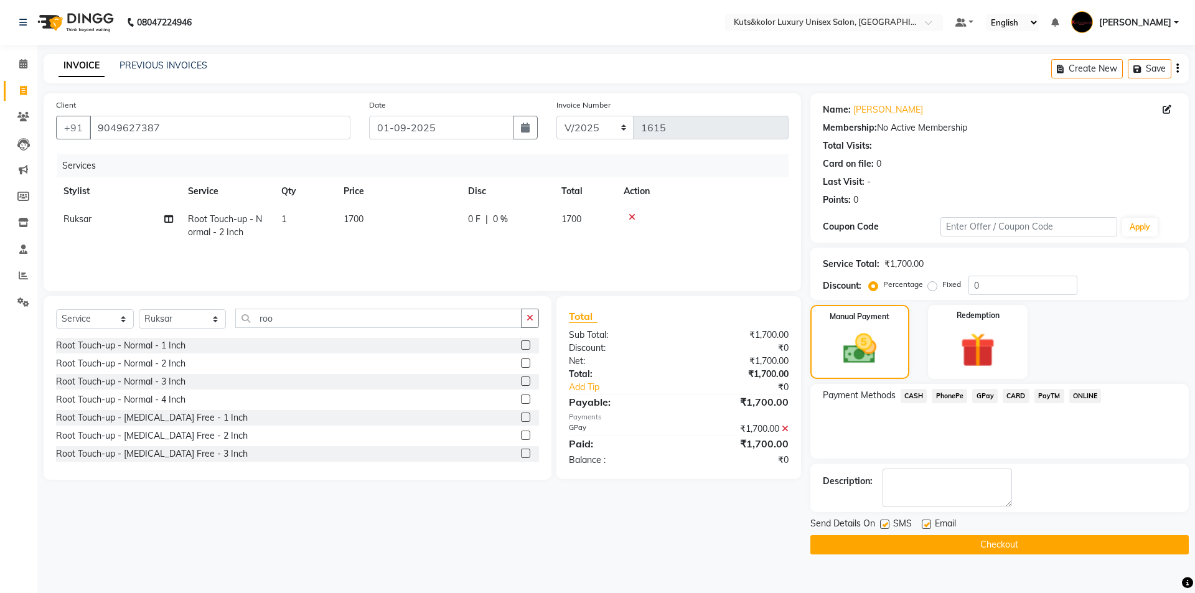
click at [885, 524] on label at bounding box center [884, 523] width 9 height 9
click at [885, 524] on input "checkbox" at bounding box center [884, 525] width 8 height 8
checkbox input "false"
click at [876, 543] on button "Checkout" at bounding box center [999, 544] width 378 height 19
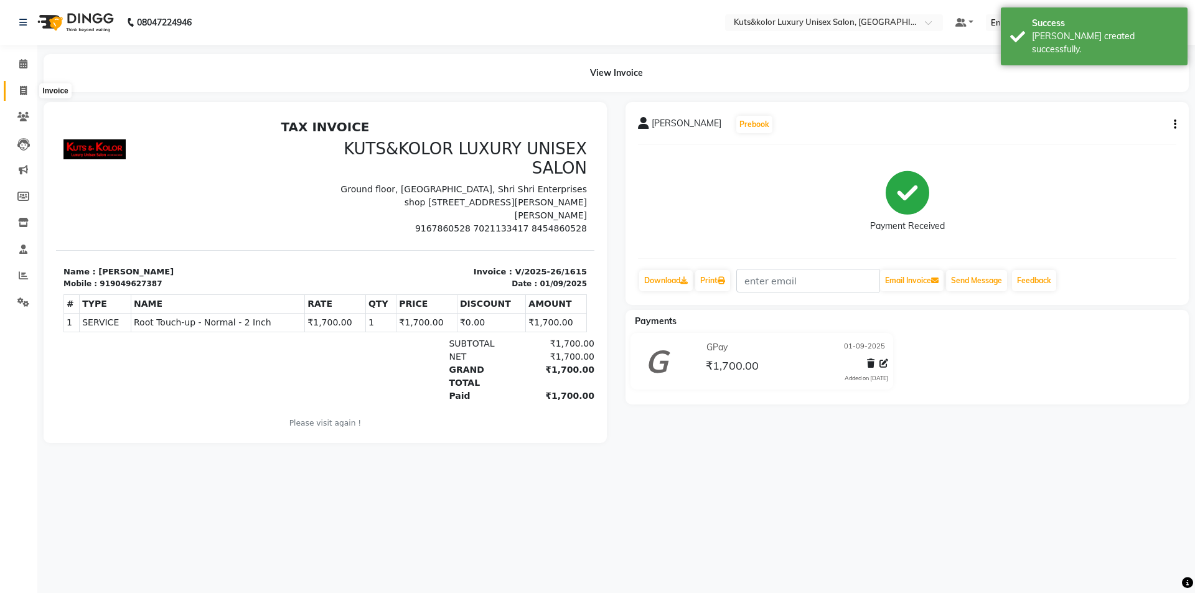
click at [22, 87] on icon at bounding box center [23, 90] width 7 height 9
select select "service"
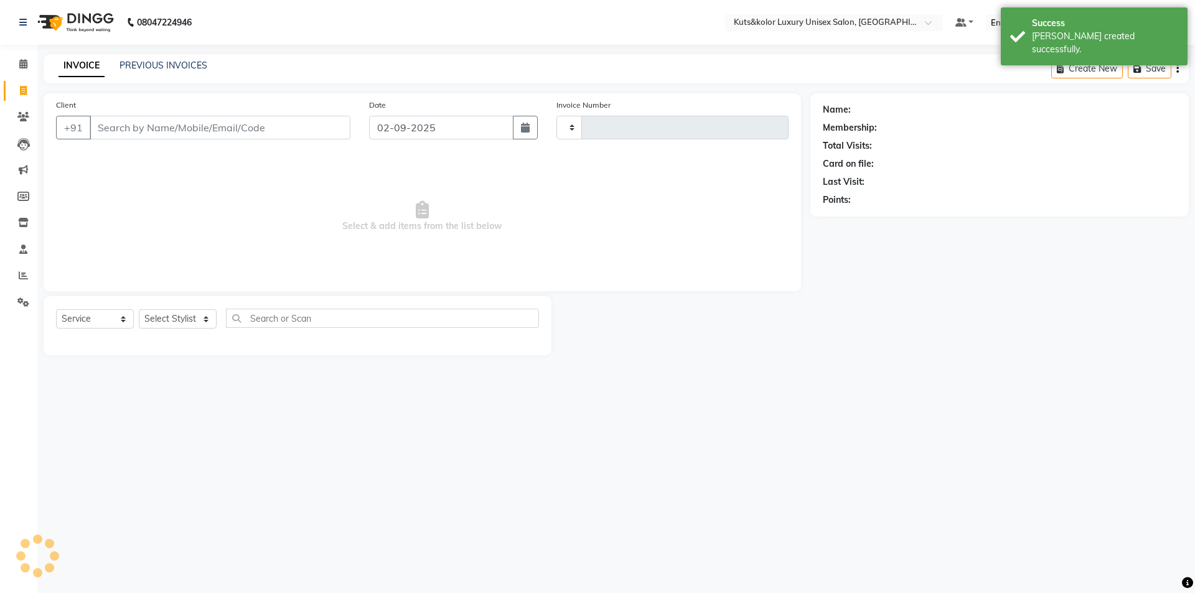
type input "1616"
select select "7374"
click at [107, 129] on input "Client" at bounding box center [220, 128] width 261 height 24
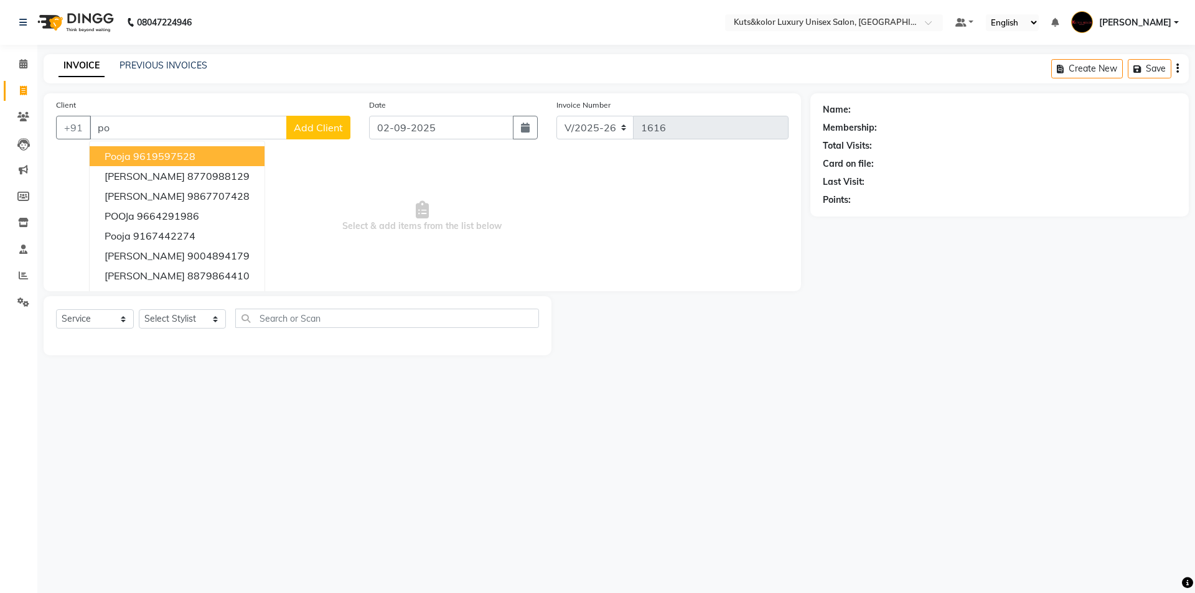
type input "p"
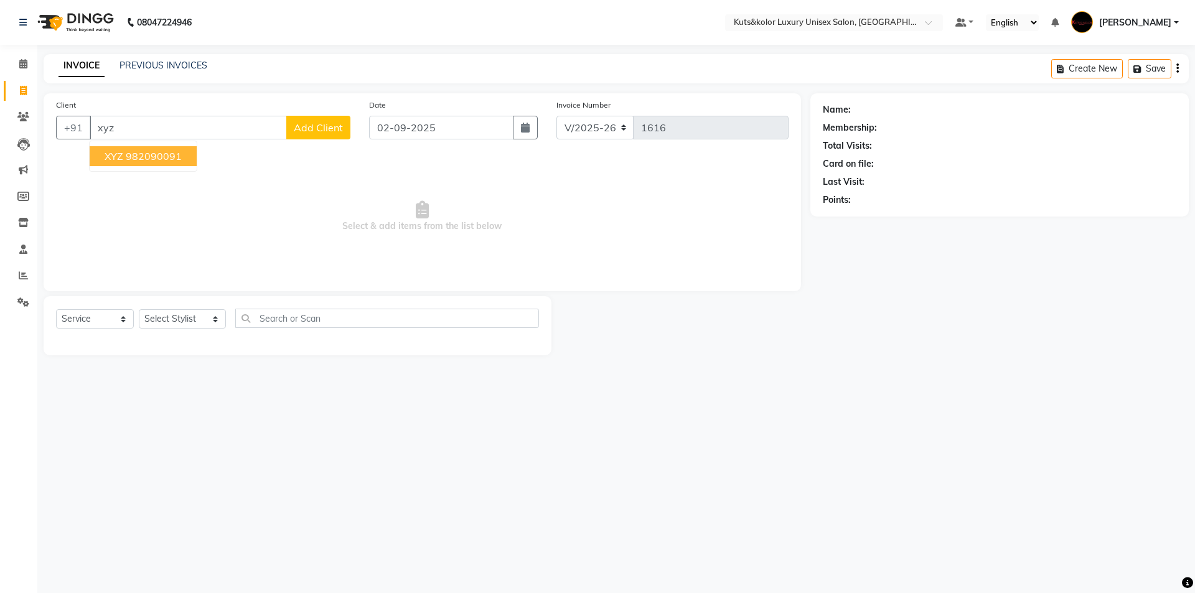
click at [132, 154] on ngb-highlight "982090091" at bounding box center [154, 156] width 56 height 12
type input "982090091"
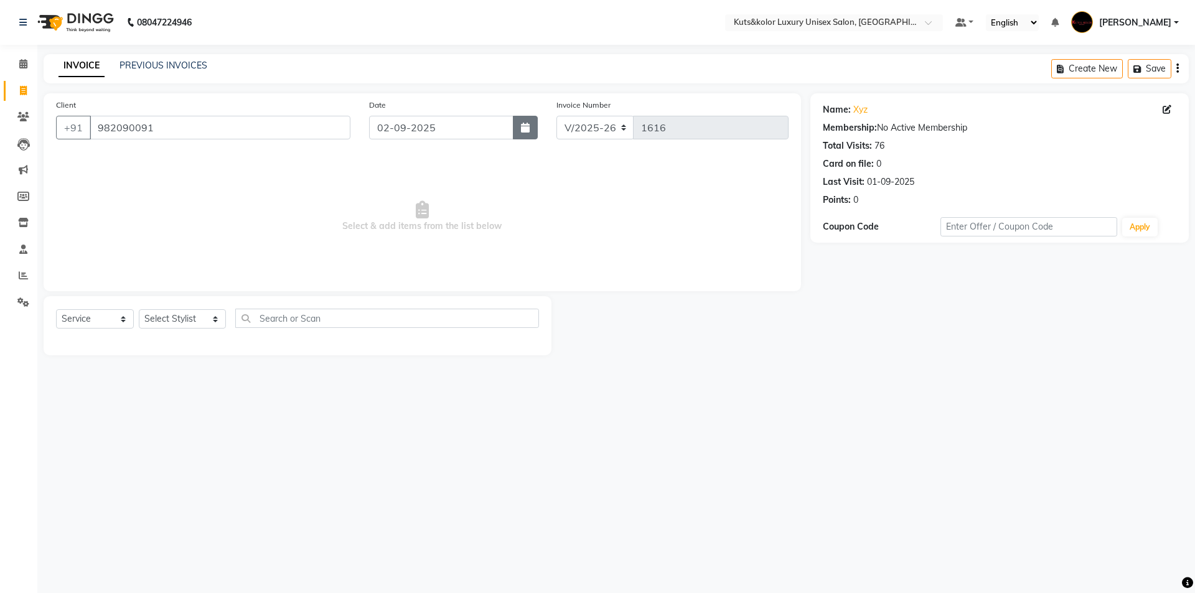
click at [527, 136] on button "button" at bounding box center [525, 128] width 25 height 24
select select "9"
select select "2025"
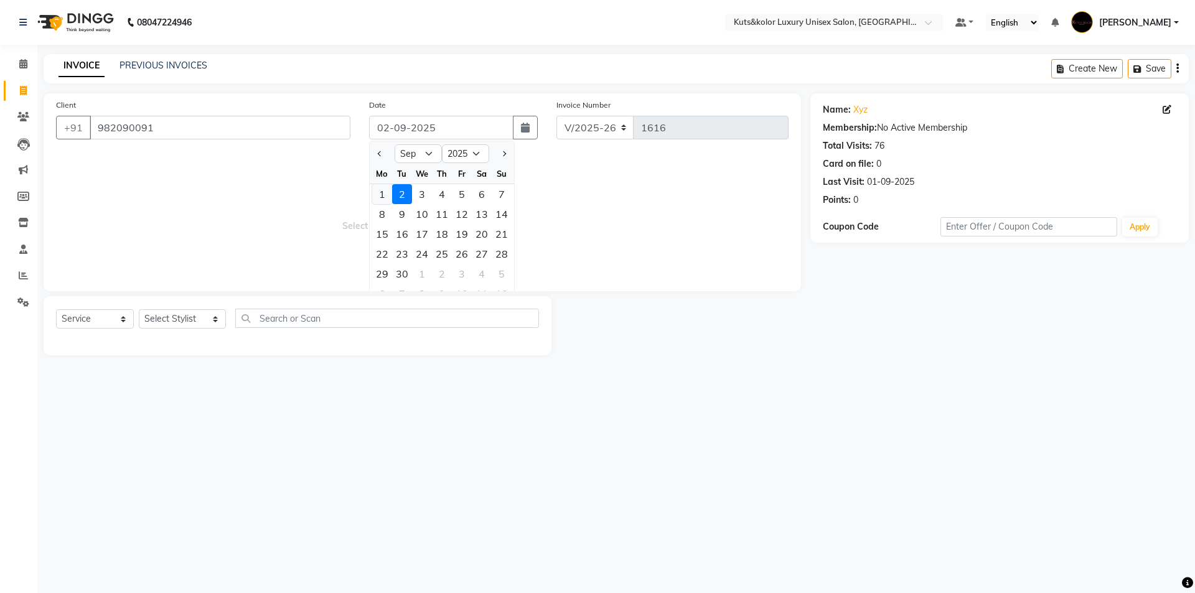
click at [381, 198] on div "1" at bounding box center [382, 194] width 20 height 20
type input "01-09-2025"
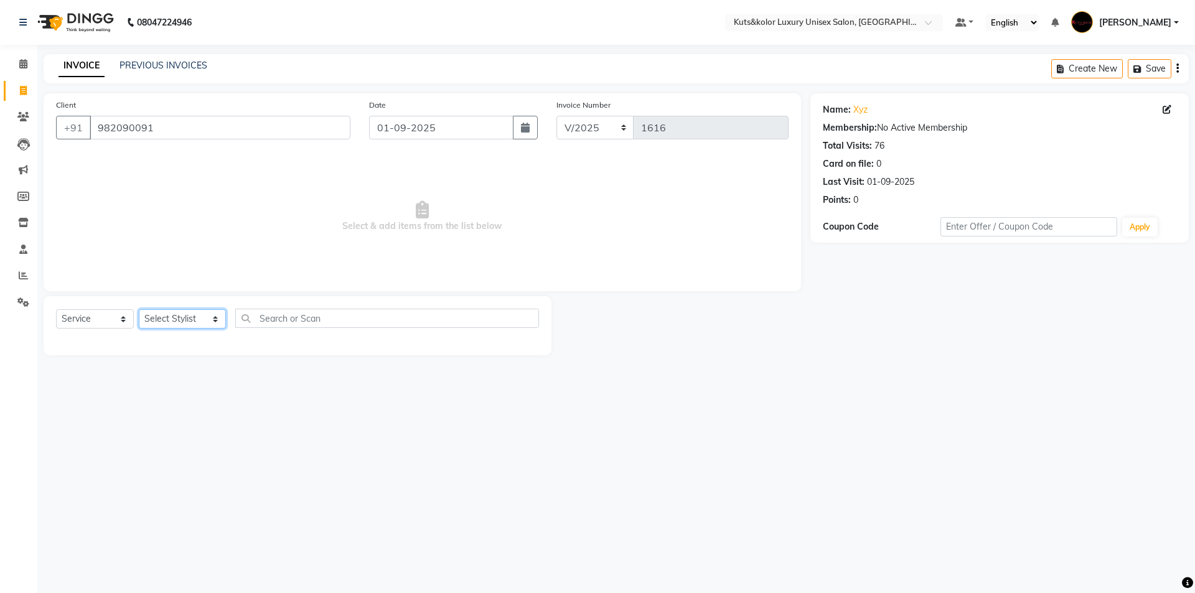
click at [210, 322] on select "Select Stylist aman [PERSON_NAME] beautiction [PERSON_NAME] [PERSON_NAME] (nail…" at bounding box center [182, 318] width 87 height 19
select select "68550"
click at [139, 309] on select "Select Stylist aman [PERSON_NAME] beautiction [PERSON_NAME] [PERSON_NAME] (nail…" at bounding box center [182, 318] width 87 height 19
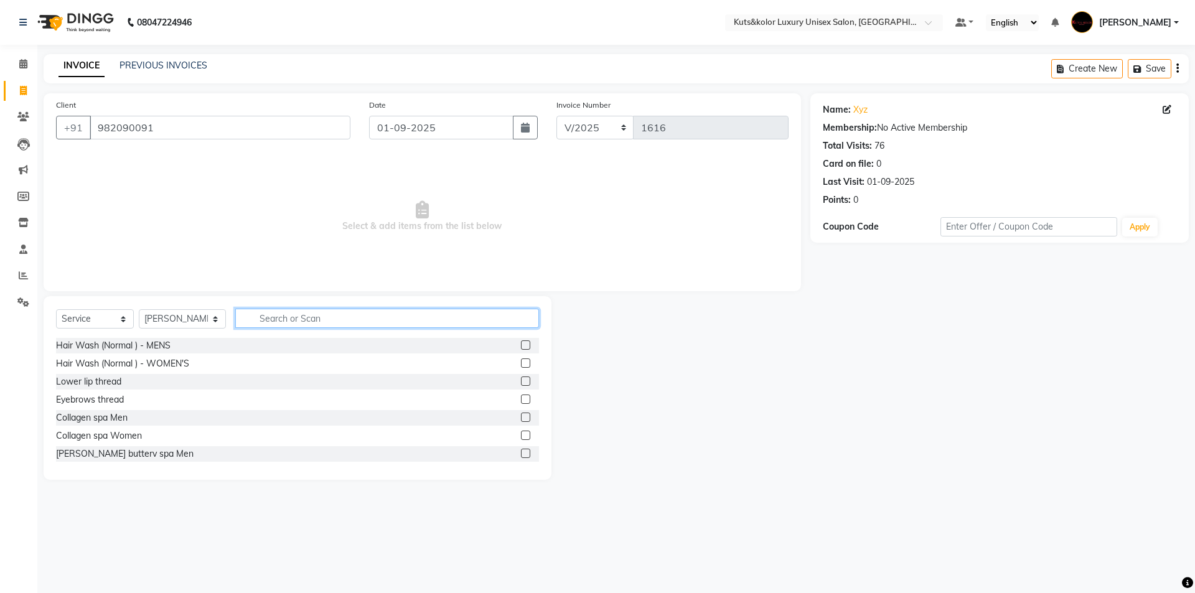
click at [300, 322] on input "text" at bounding box center [387, 318] width 304 height 19
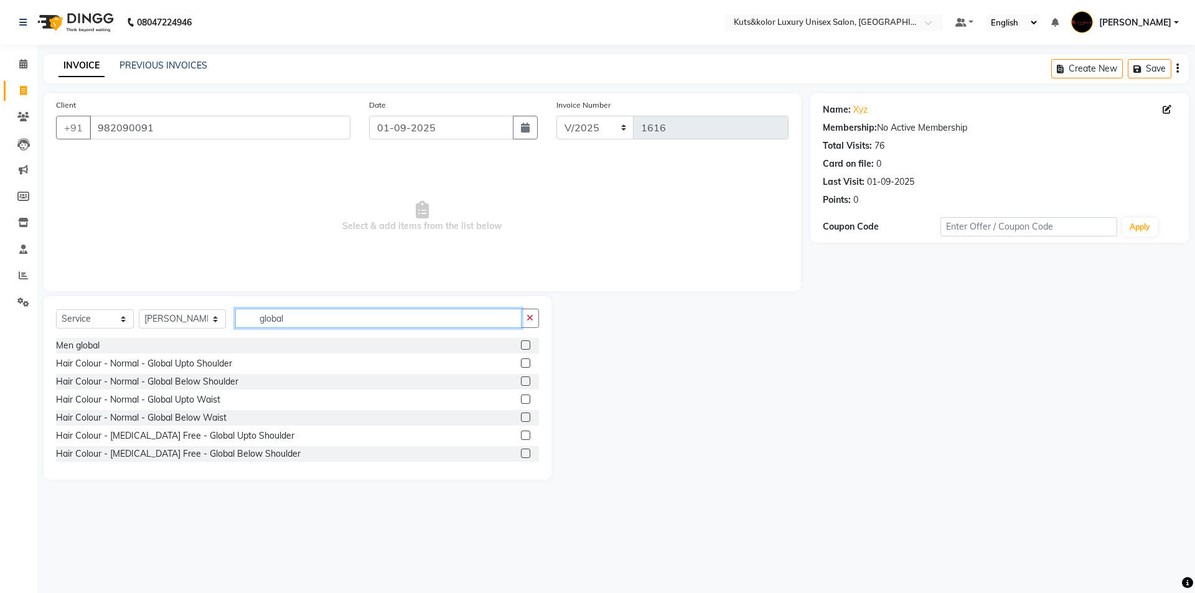
type input "global"
click at [207, 320] on select "Select Stylist aman [PERSON_NAME] beautiction [PERSON_NAME] [PERSON_NAME] (nail…" at bounding box center [182, 318] width 87 height 19
select select "64396"
click at [139, 309] on select "Select Stylist aman [PERSON_NAME] beautiction [PERSON_NAME] [PERSON_NAME] (nail…" at bounding box center [182, 318] width 87 height 19
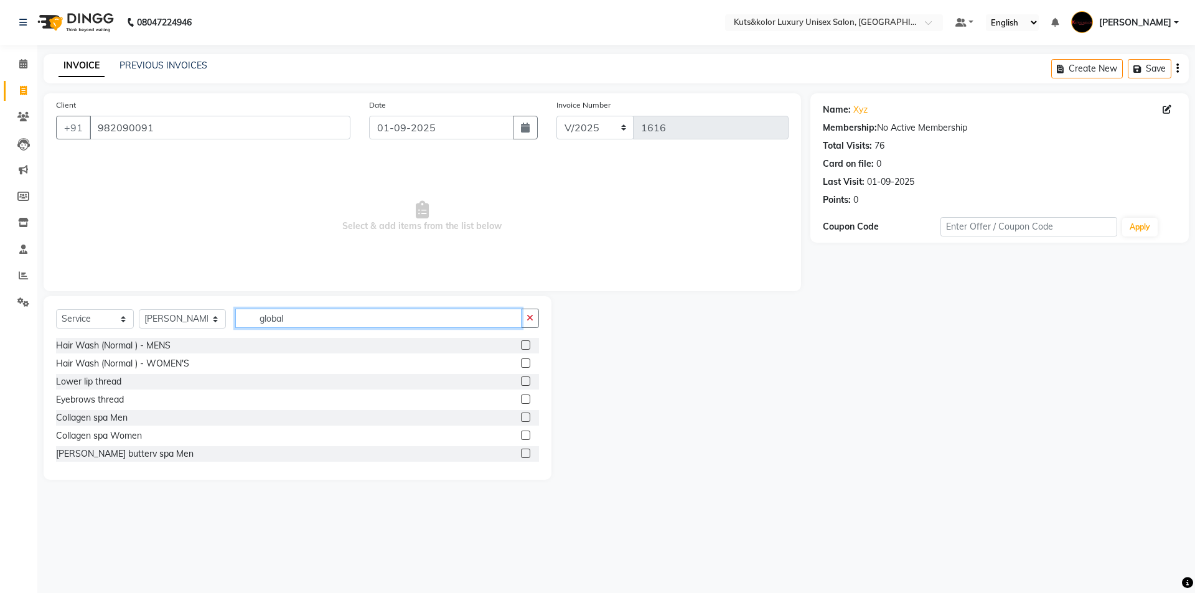
click at [357, 317] on input "global" at bounding box center [378, 318] width 286 height 19
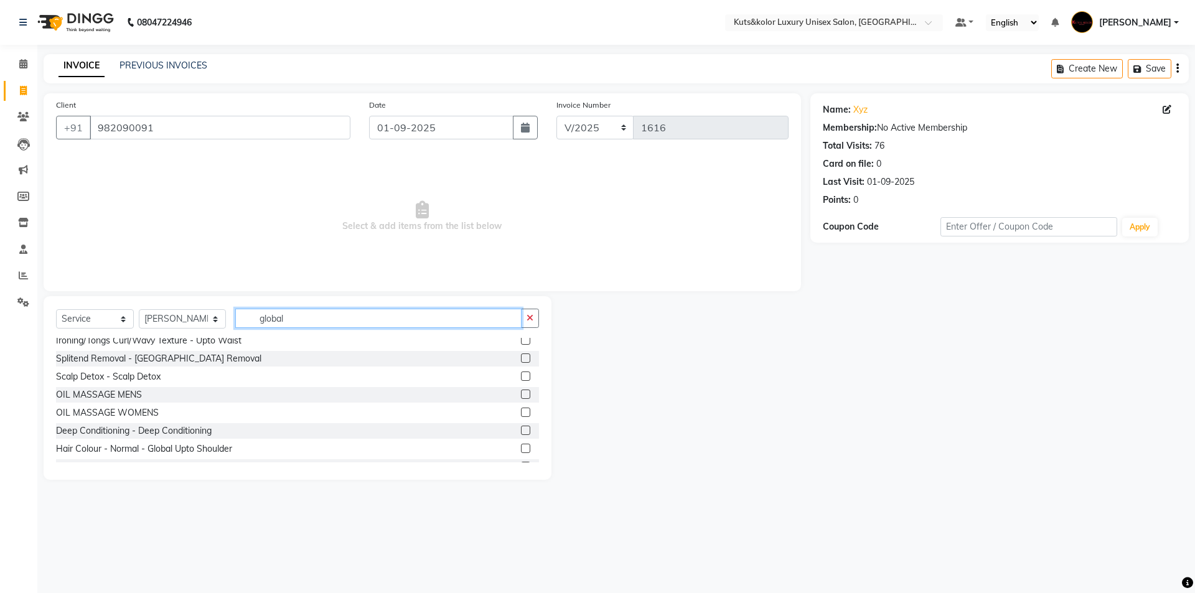
scroll to position [448, 0]
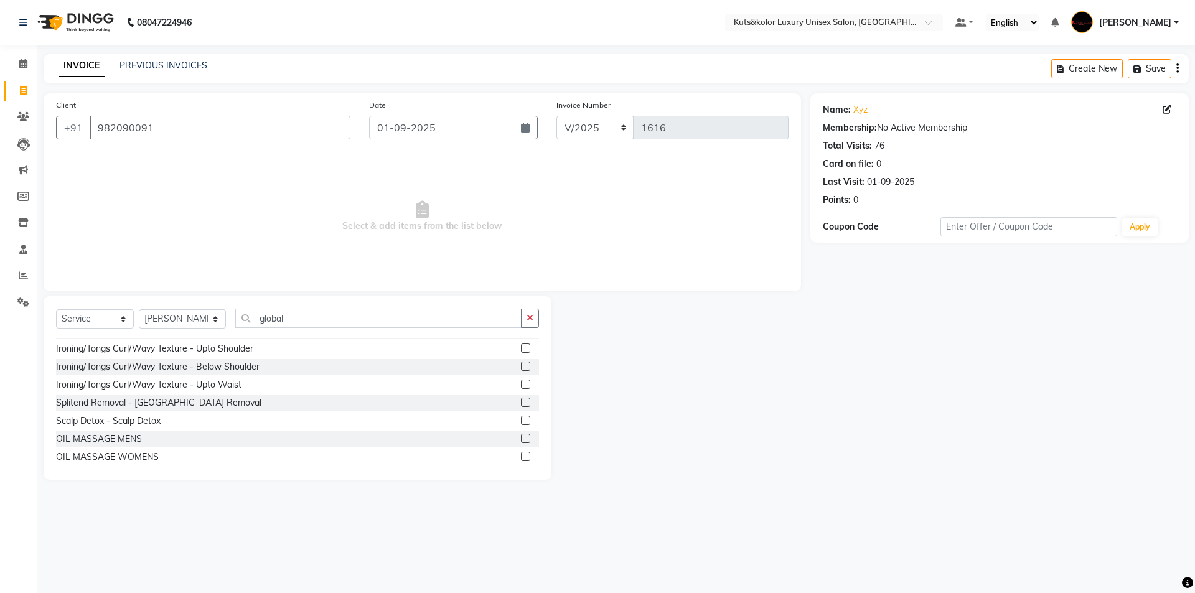
click at [328, 307] on div "Select Service Product Membership Package Voucher Prepaid Gift Card Select Styl…" at bounding box center [298, 388] width 508 height 184
click at [325, 311] on input "global" at bounding box center [378, 318] width 286 height 19
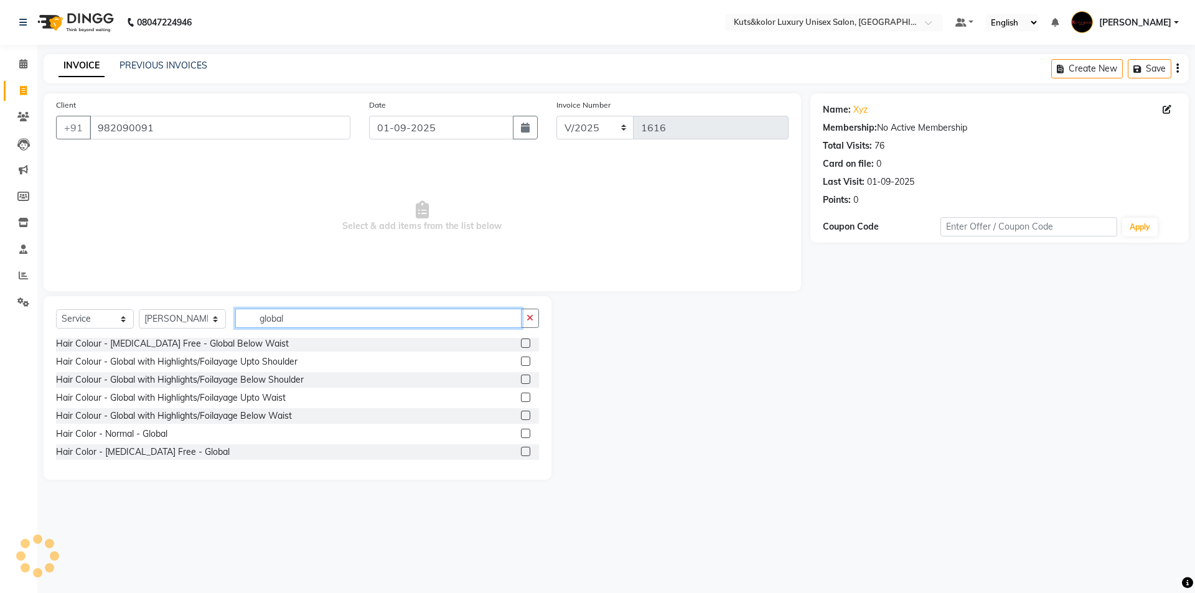
type input "global"
click at [521, 340] on label at bounding box center [525, 342] width 9 height 9
click at [521, 340] on input "checkbox" at bounding box center [525, 344] width 8 height 8
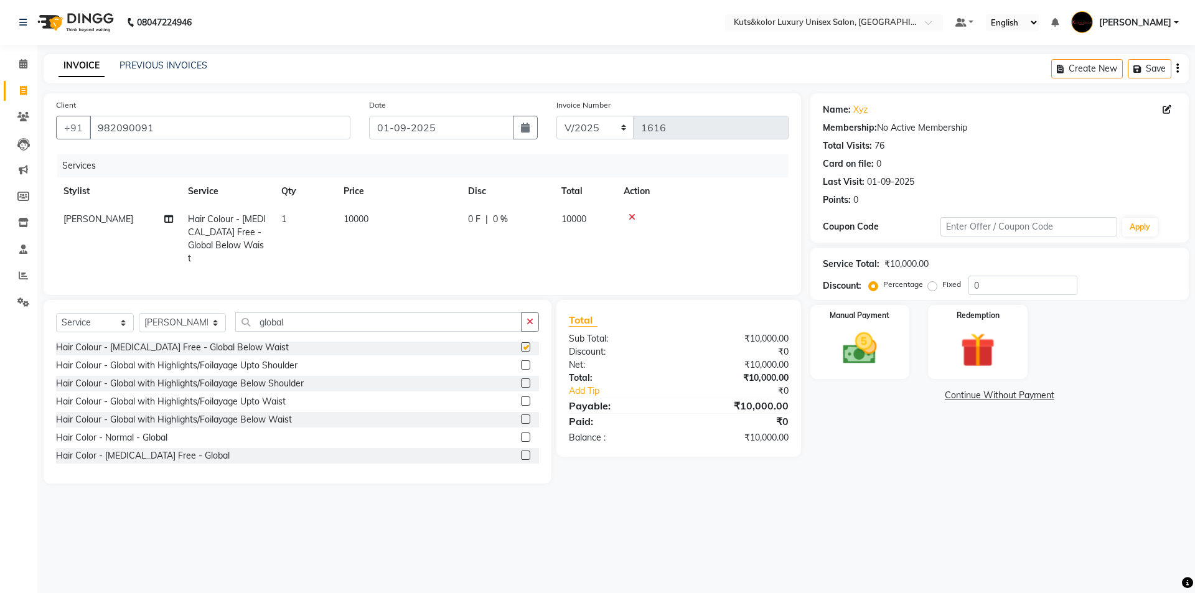
checkbox input "false"
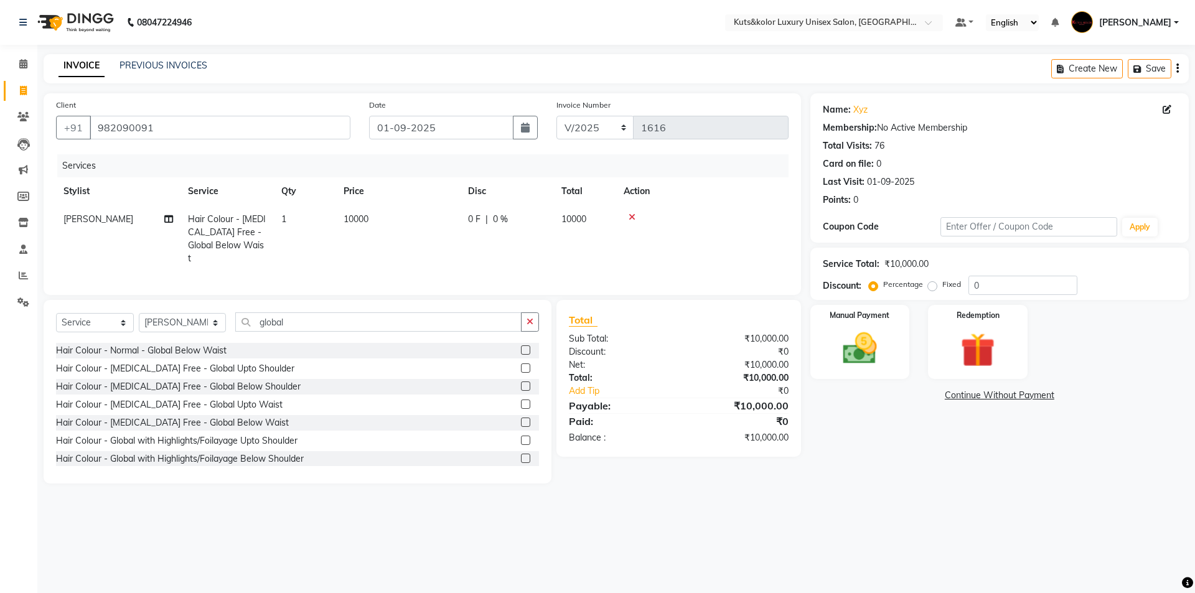
scroll to position [69, 0]
click at [521, 384] on label at bounding box center [525, 387] width 9 height 9
click at [521, 384] on input "checkbox" at bounding box center [525, 388] width 8 height 8
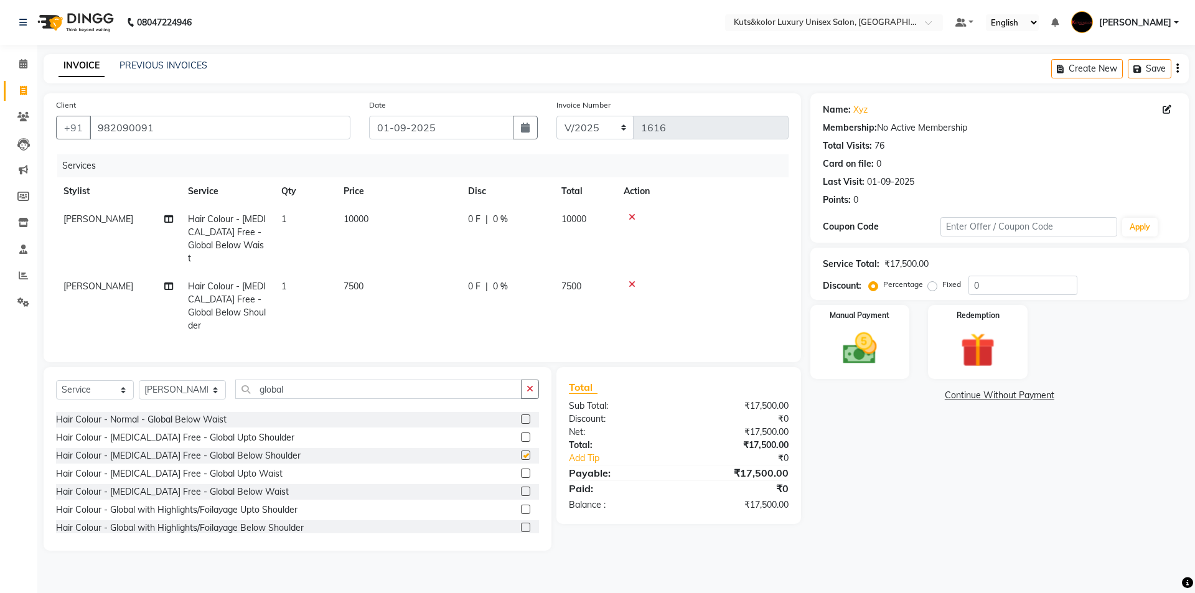
checkbox input "false"
click at [626, 215] on div at bounding box center [701, 217] width 157 height 9
click at [630, 217] on icon at bounding box center [631, 217] width 7 height 9
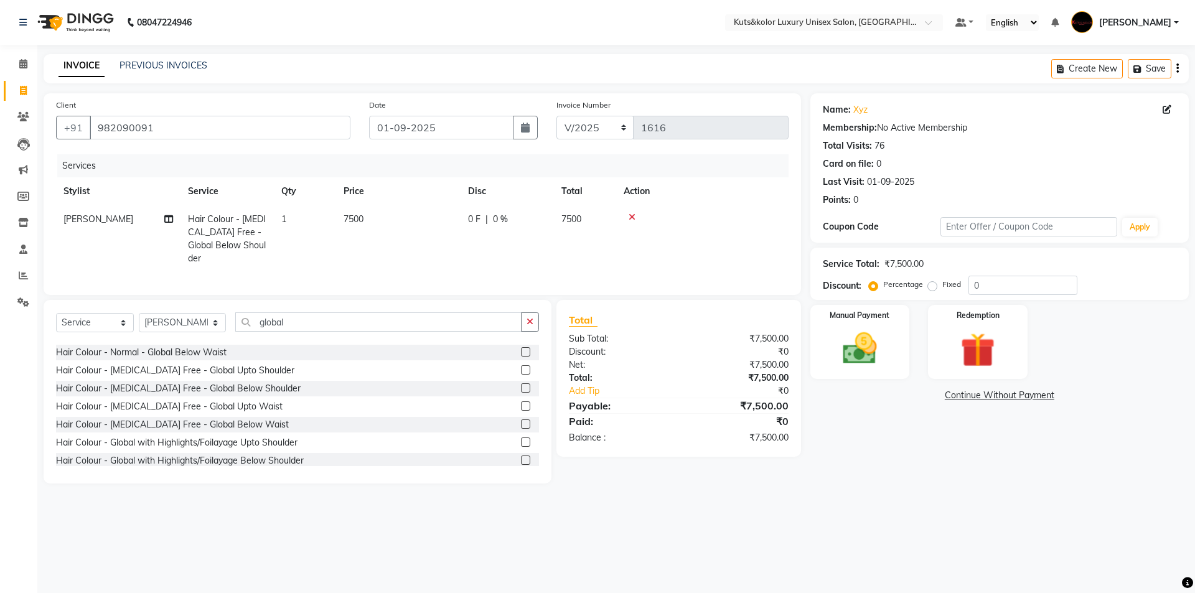
click at [419, 212] on td "7500" at bounding box center [398, 238] width 124 height 67
select select "64396"
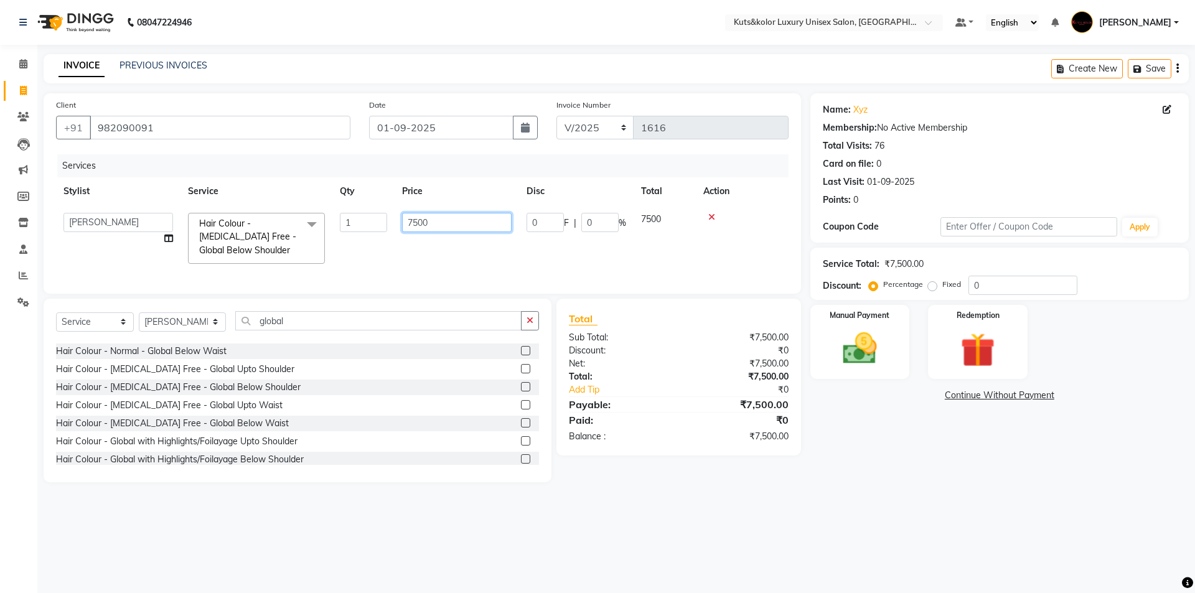
click at [469, 225] on input "7500" at bounding box center [456, 222] width 109 height 19
type input "7"
type input "6000"
click at [867, 370] on div "Manual Payment" at bounding box center [859, 342] width 103 height 77
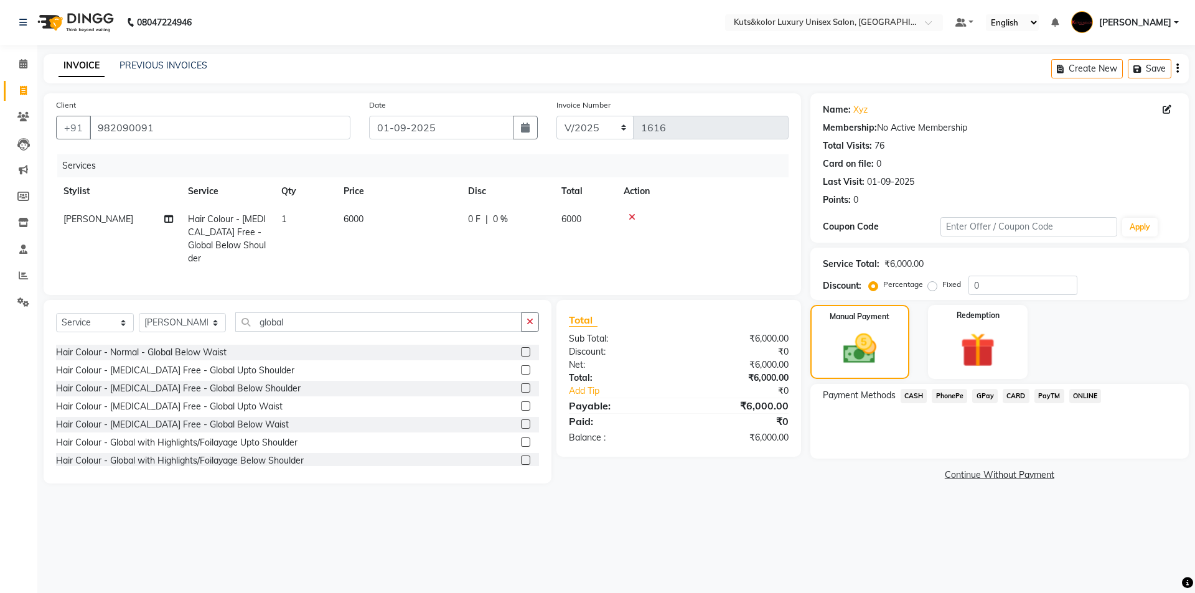
click at [981, 395] on span "GPay" at bounding box center [985, 396] width 26 height 14
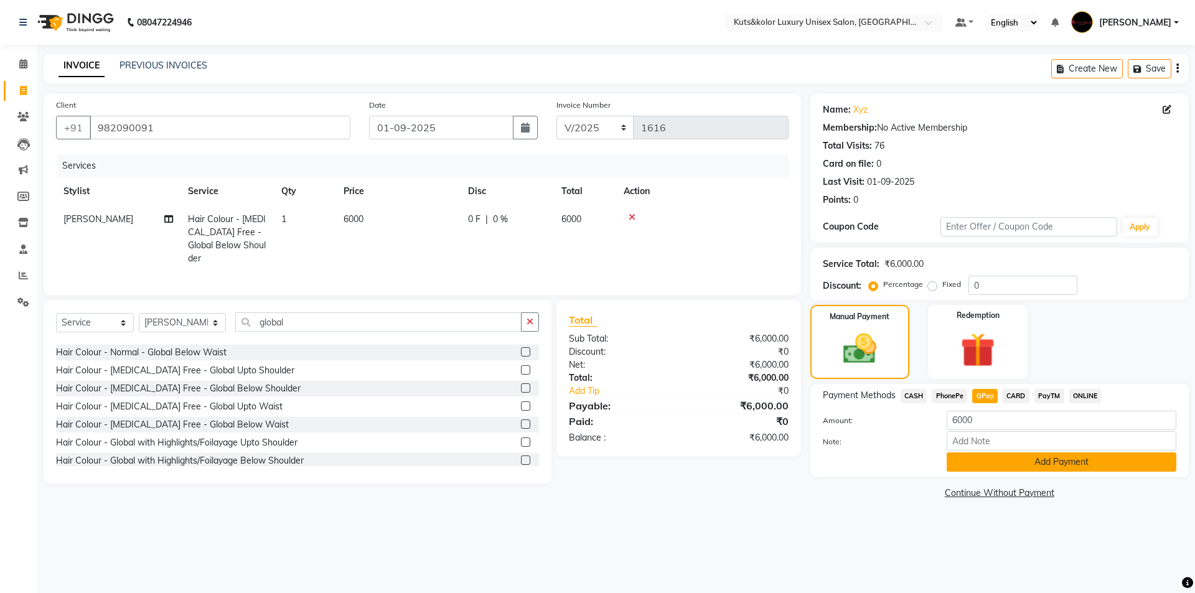
click at [991, 468] on button "Add Payment" at bounding box center [1061, 461] width 230 height 19
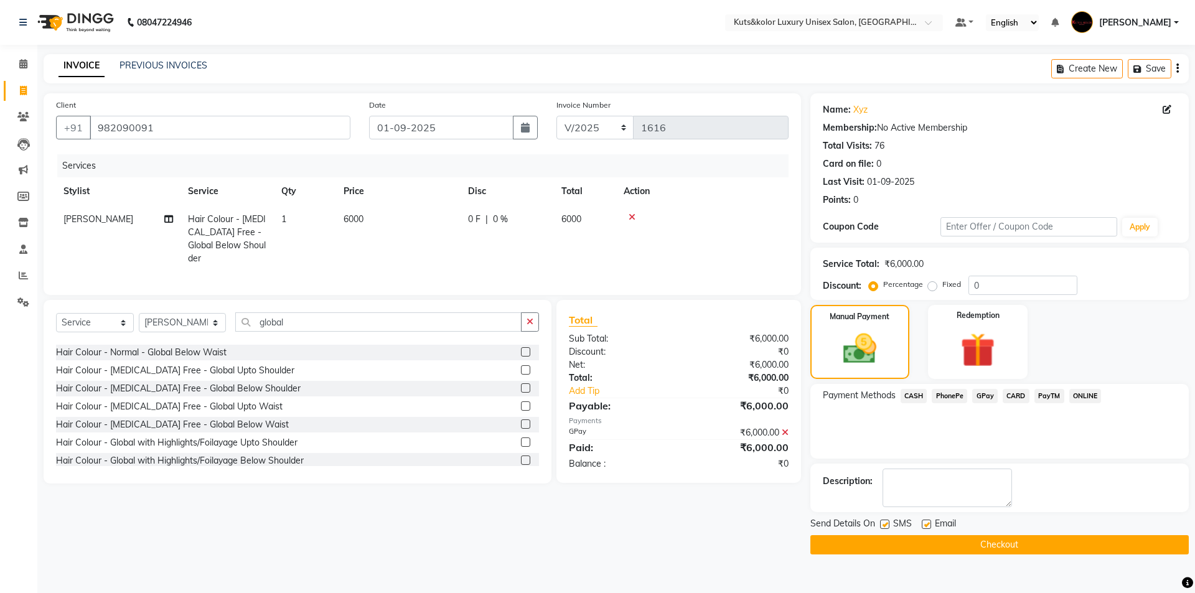
click at [885, 526] on label at bounding box center [884, 523] width 9 height 9
click at [885, 526] on input "checkbox" at bounding box center [884, 525] width 8 height 8
checkbox input "false"
click at [890, 545] on button "Checkout" at bounding box center [999, 544] width 378 height 19
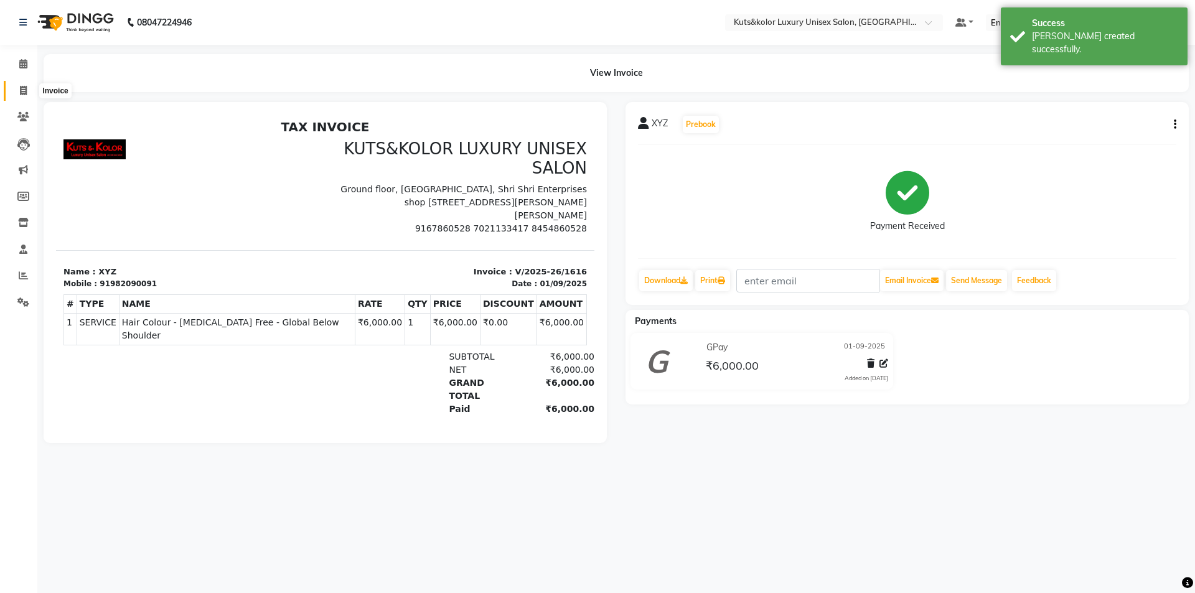
click at [19, 89] on span at bounding box center [23, 91] width 22 height 14
select select "7374"
select select "service"
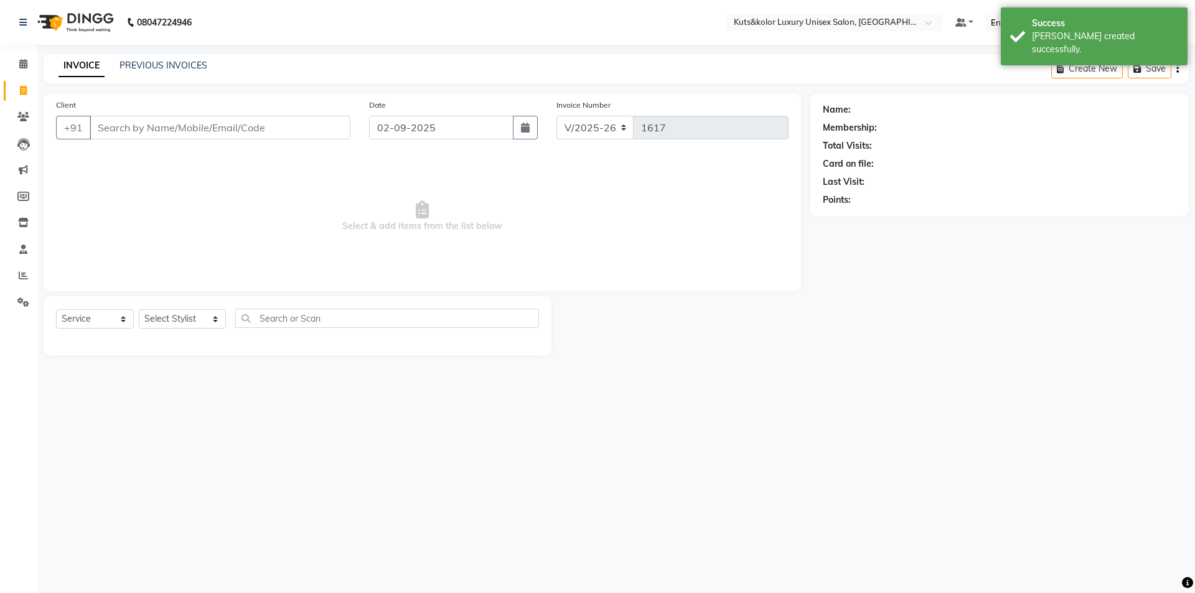
click at [152, 59] on div "PREVIOUS INVOICES" at bounding box center [163, 65] width 88 height 13
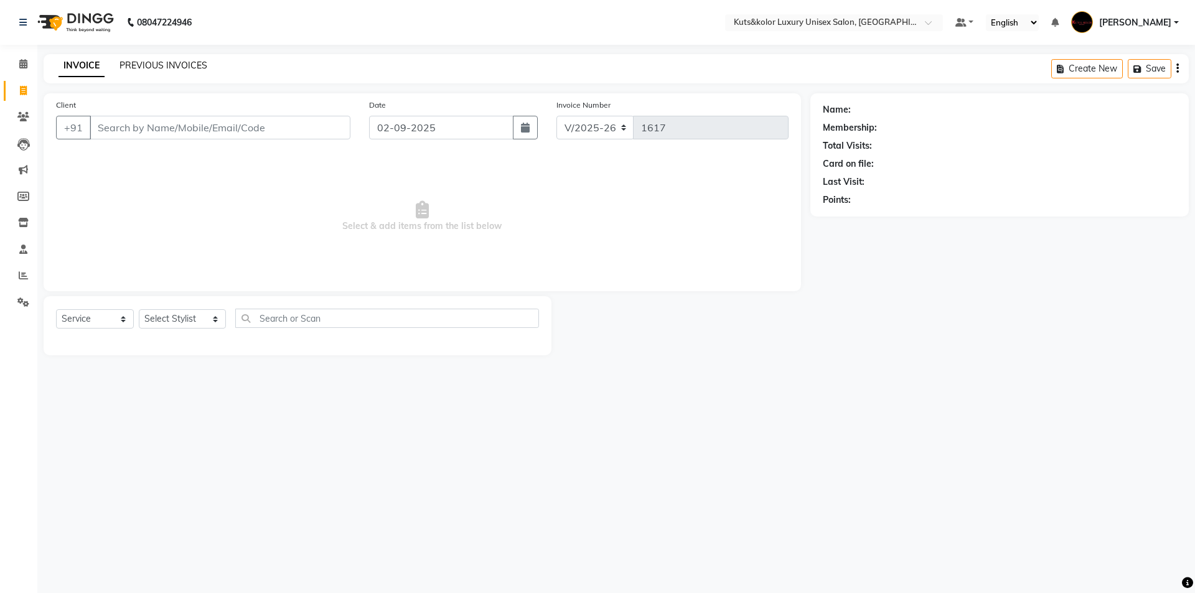
click at [153, 61] on link "PREVIOUS INVOICES" at bounding box center [163, 65] width 88 height 11
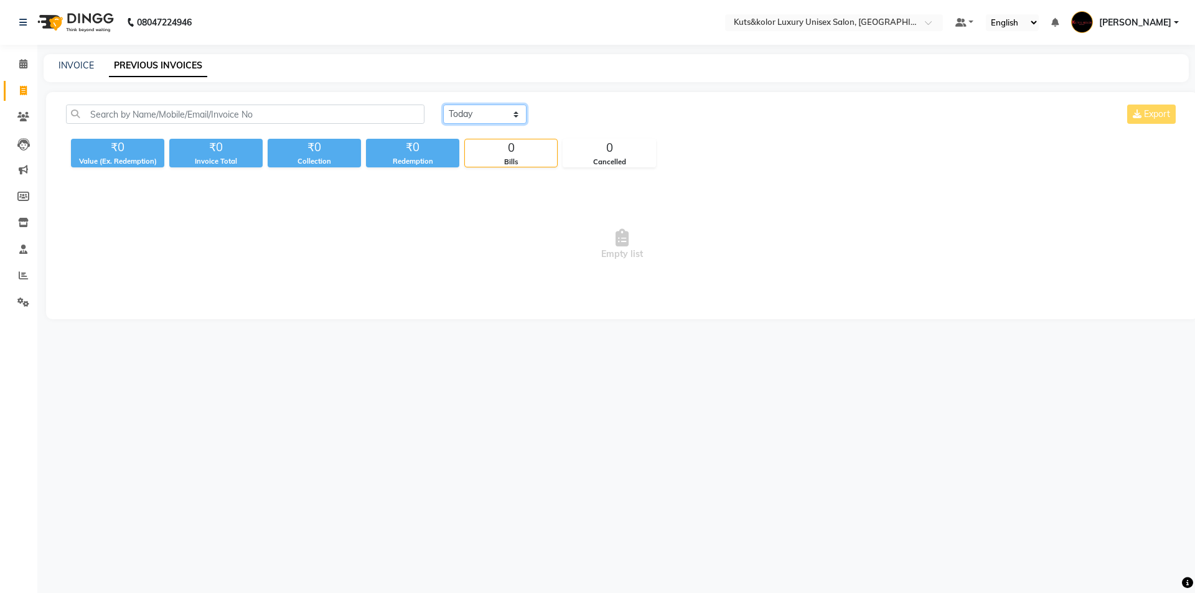
click at [514, 117] on select "[DATE] [DATE] Custom Range" at bounding box center [484, 114] width 83 height 19
select select "[DATE]"
click at [443, 105] on select "[DATE] [DATE] Custom Range" at bounding box center [484, 114] width 83 height 19
